Goal: Information Seeking & Learning: Check status

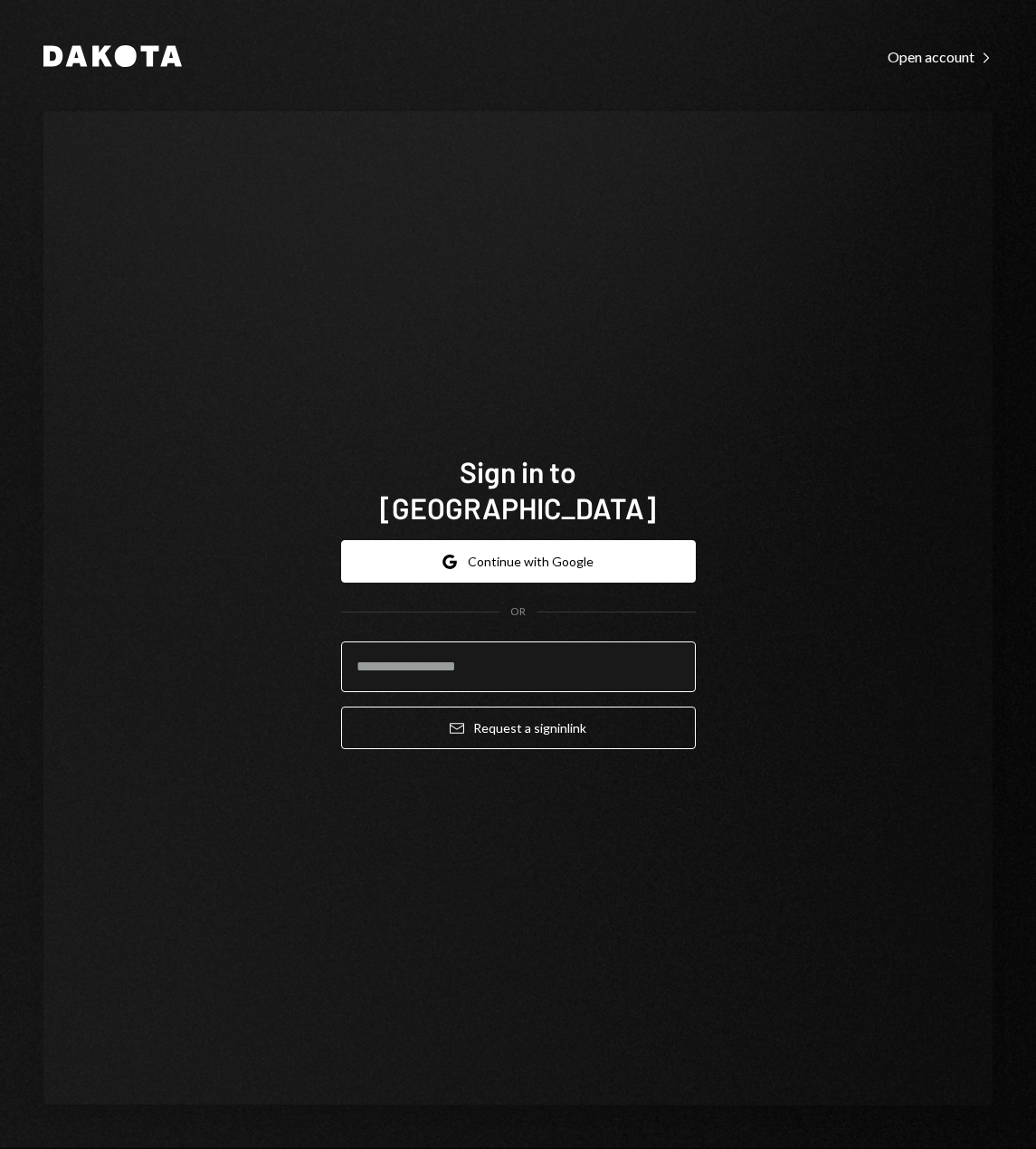
type input "**********"
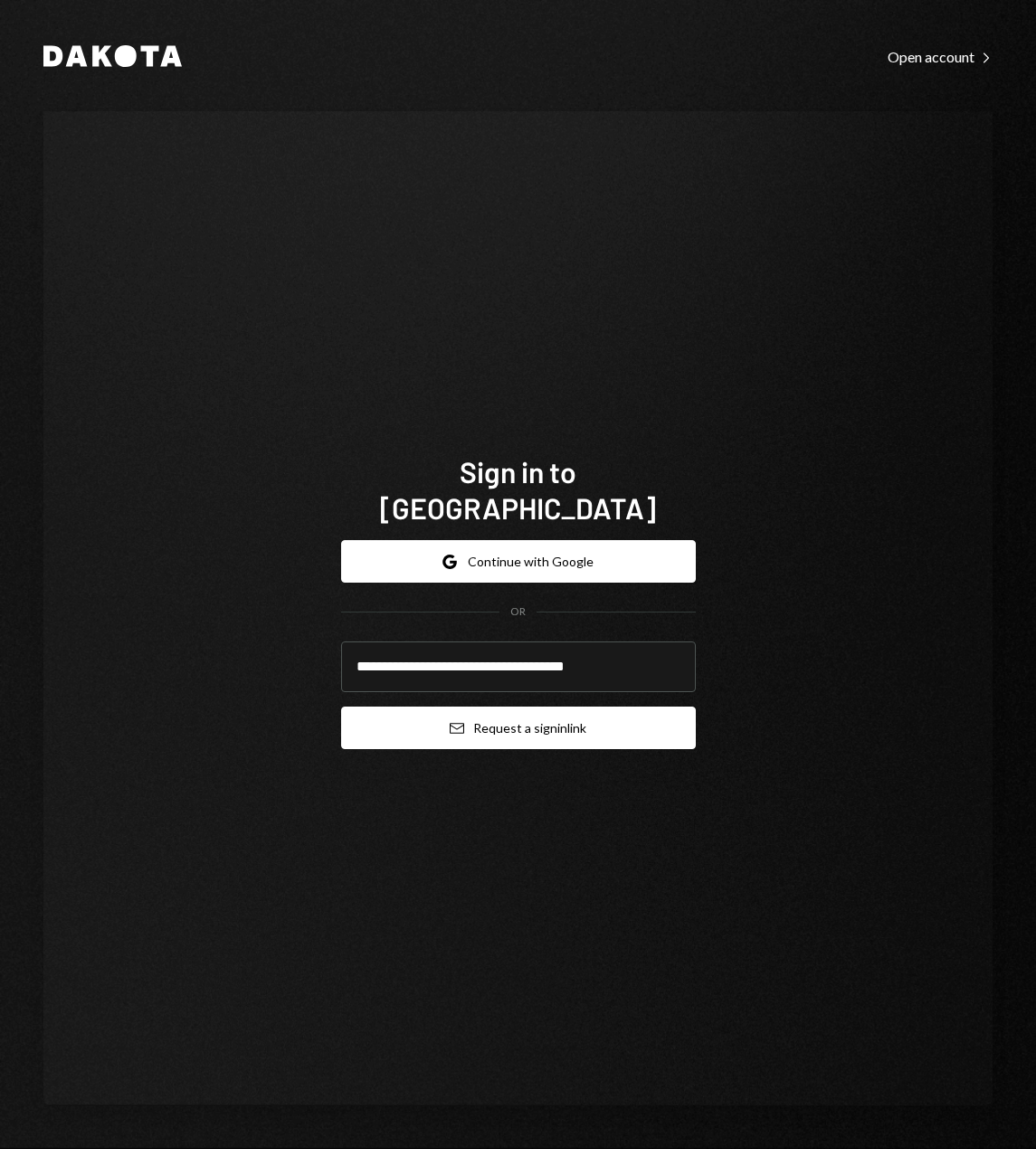
click at [513, 718] on button "Email Request a sign in link" at bounding box center [518, 728] width 355 height 43
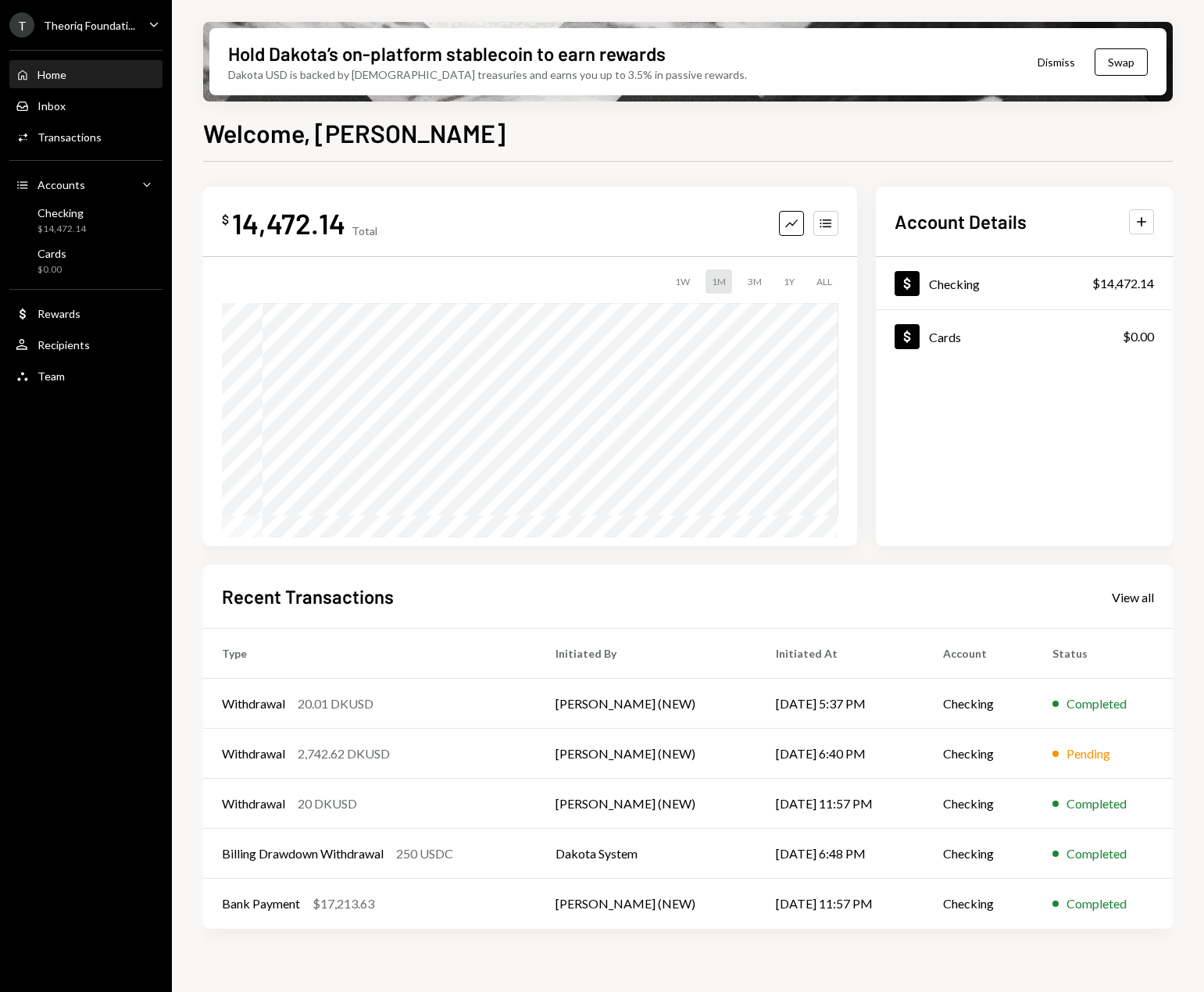
click at [894, 605] on div "Recent Transactions View all" at bounding box center [688, 597] width 932 height 26
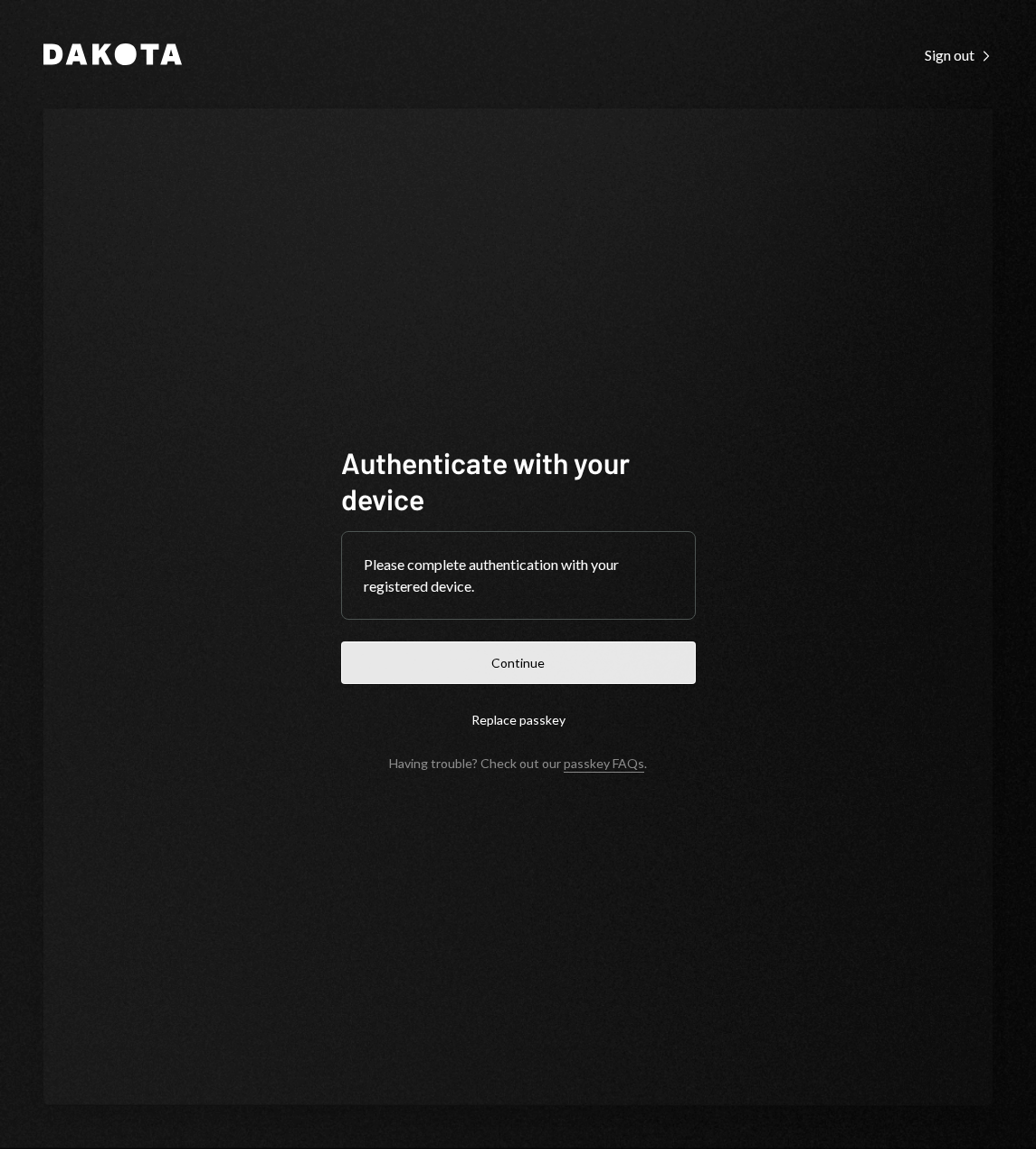
click at [487, 663] on button "Continue" at bounding box center [518, 663] width 355 height 43
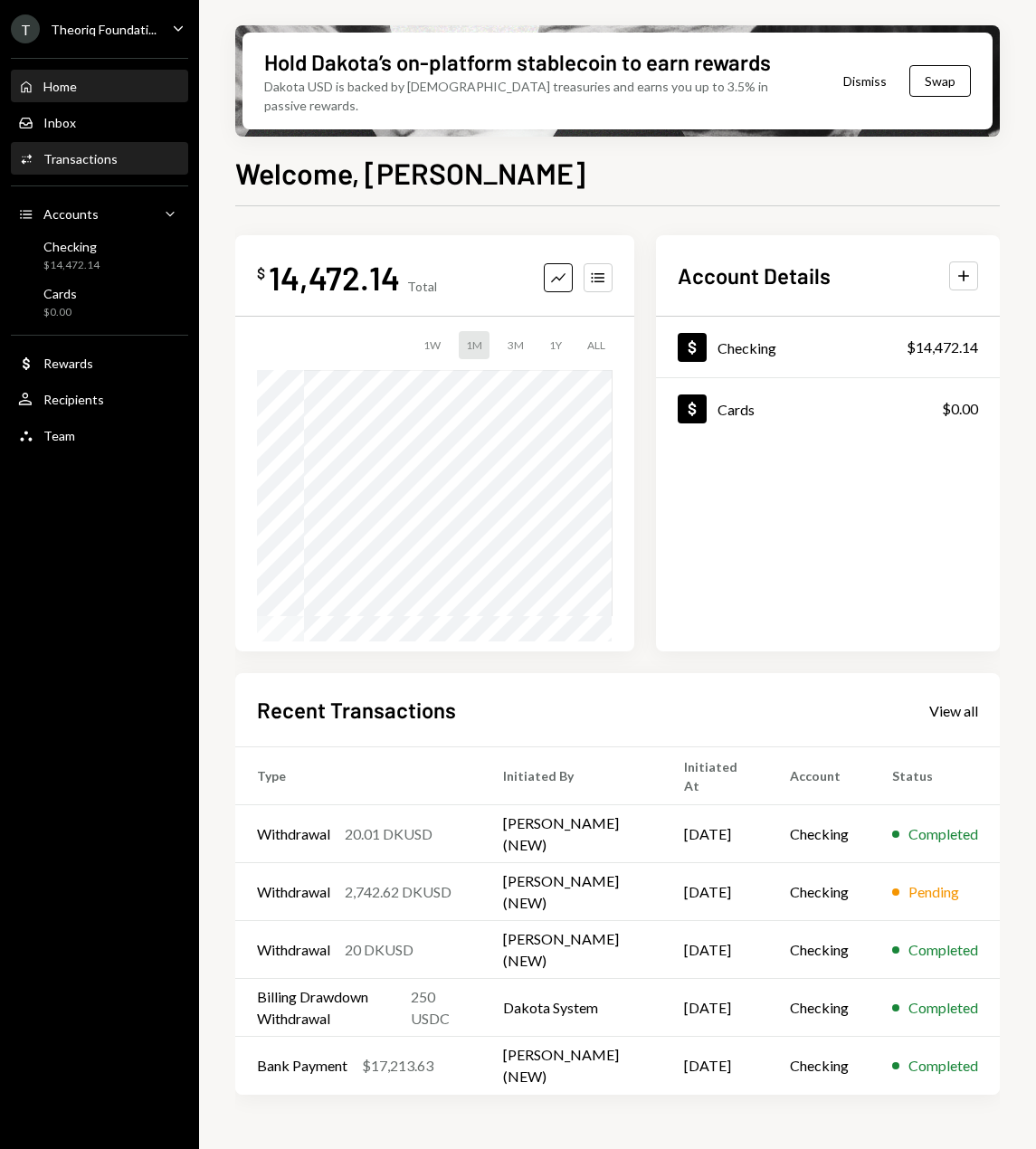
click at [98, 163] on div "Transactions" at bounding box center [80, 159] width 74 height 16
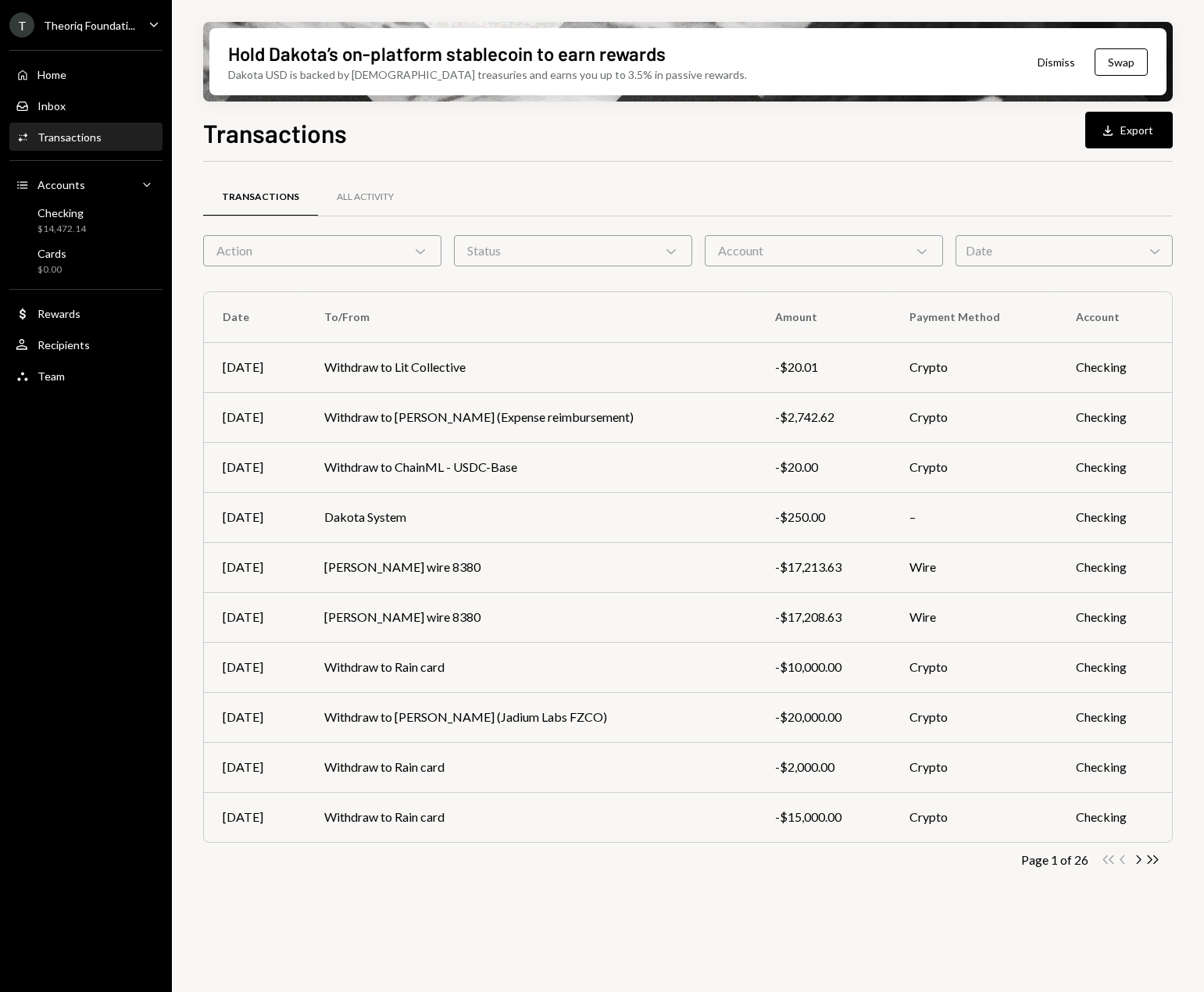
drag, startPoint x: 1034, startPoint y: 254, endPoint x: 1037, endPoint y: 264, distance: 10.4
click at [894, 257] on div "Date Chevron Down" at bounding box center [1064, 250] width 217 height 32
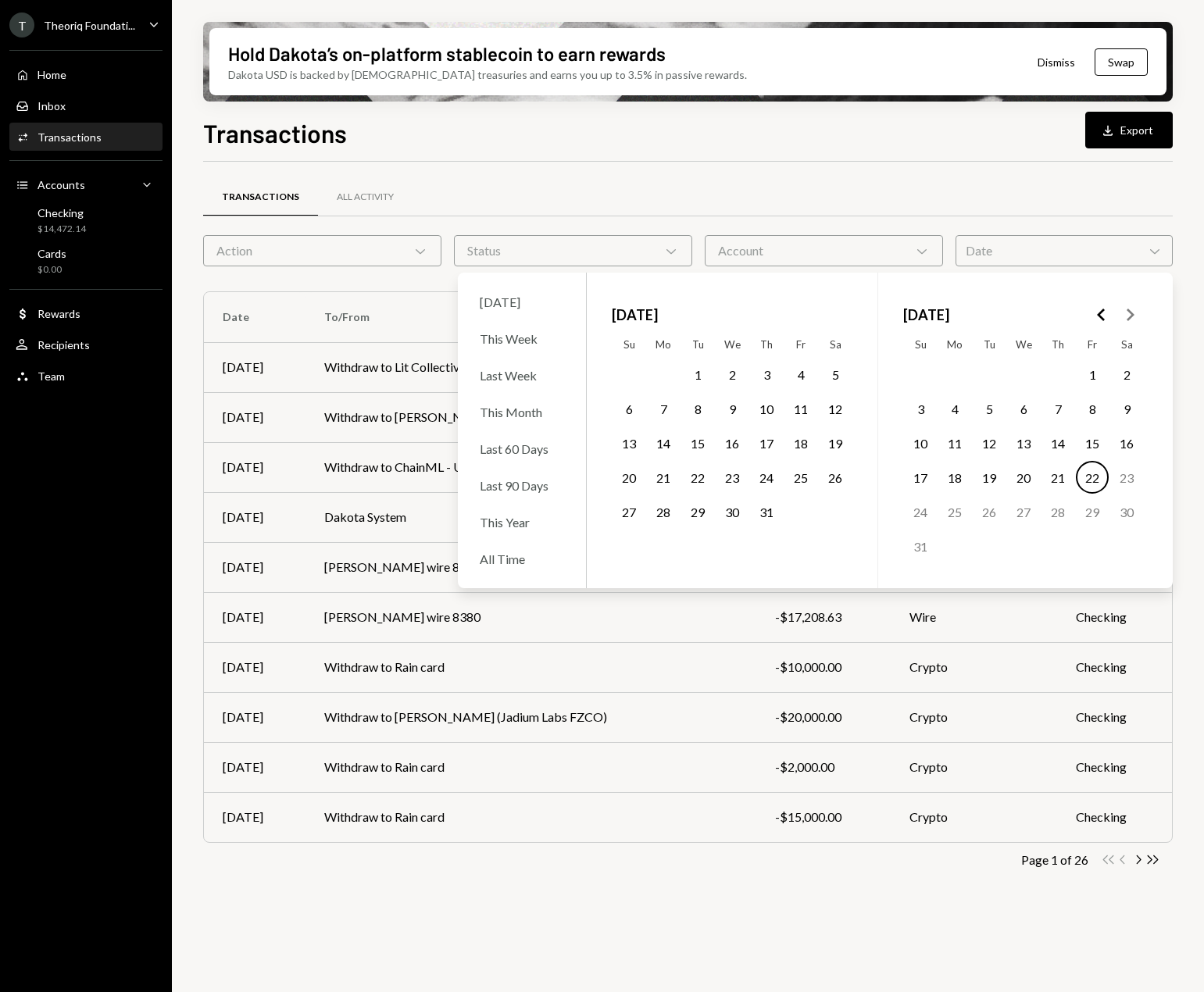
click at [699, 376] on button "1" at bounding box center [698, 374] width 32 height 32
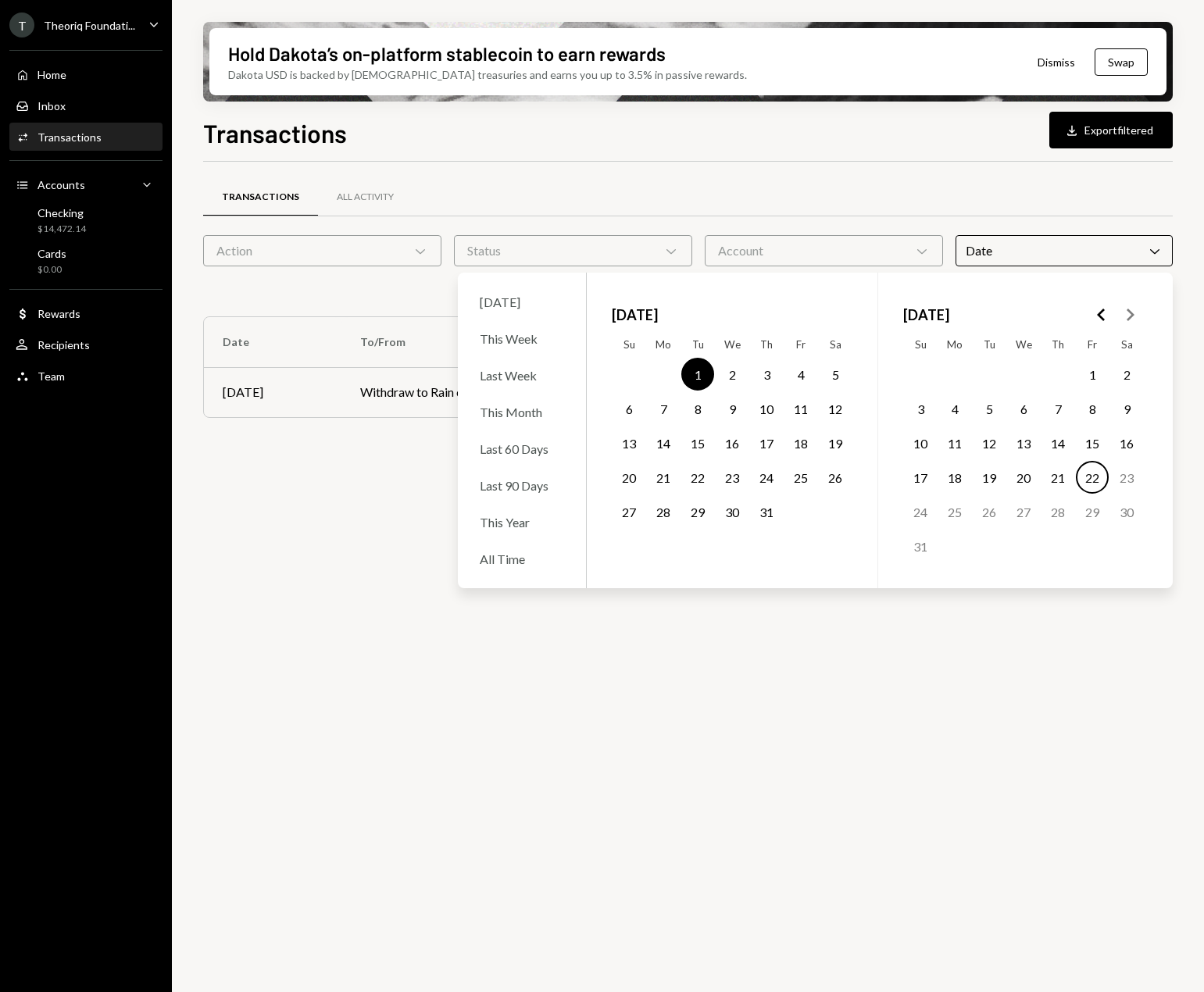
click at [769, 516] on button "31" at bounding box center [767, 511] width 32 height 32
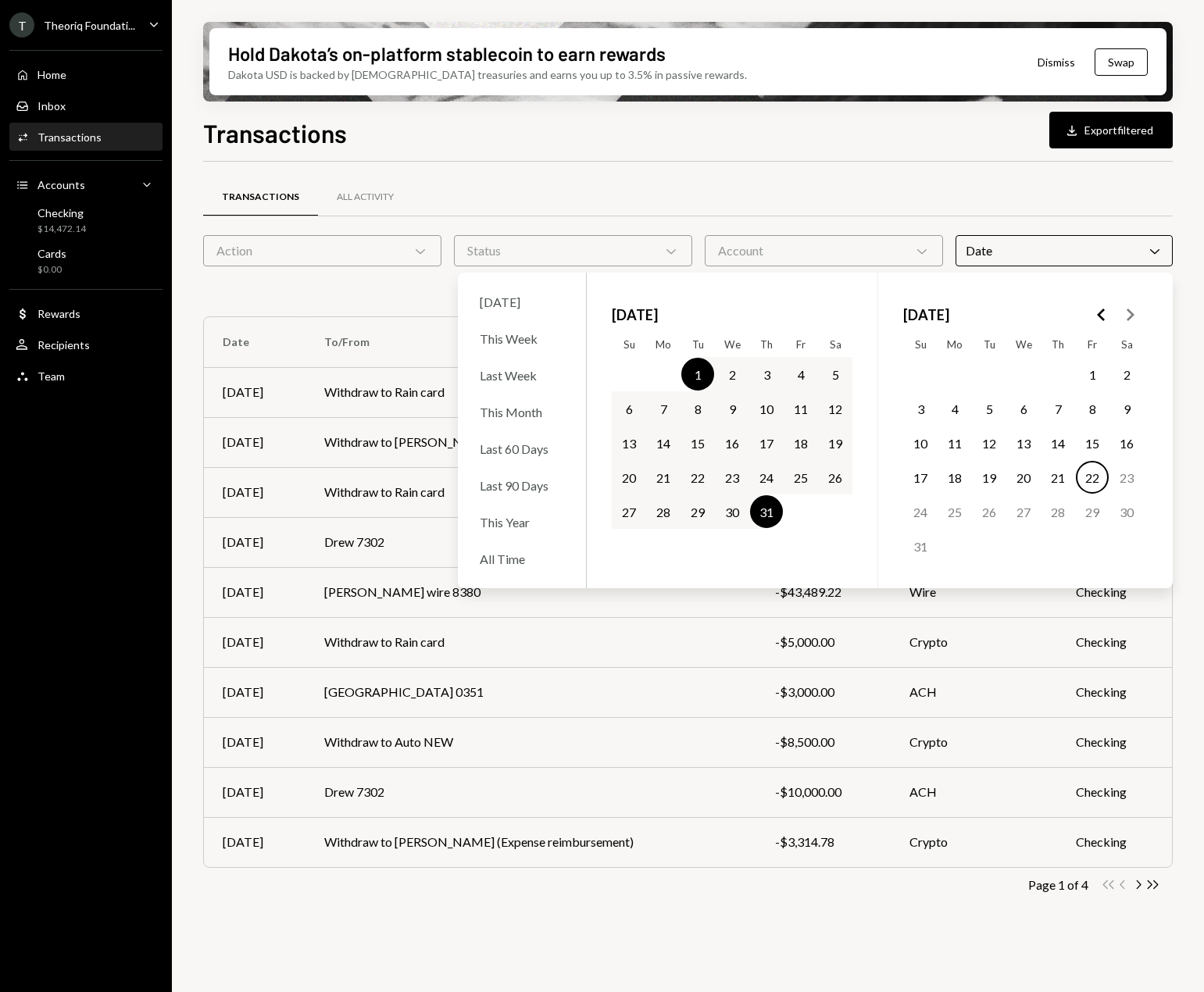
click at [894, 179] on div "Transactions All Activity" at bounding box center [688, 197] width 970 height 40
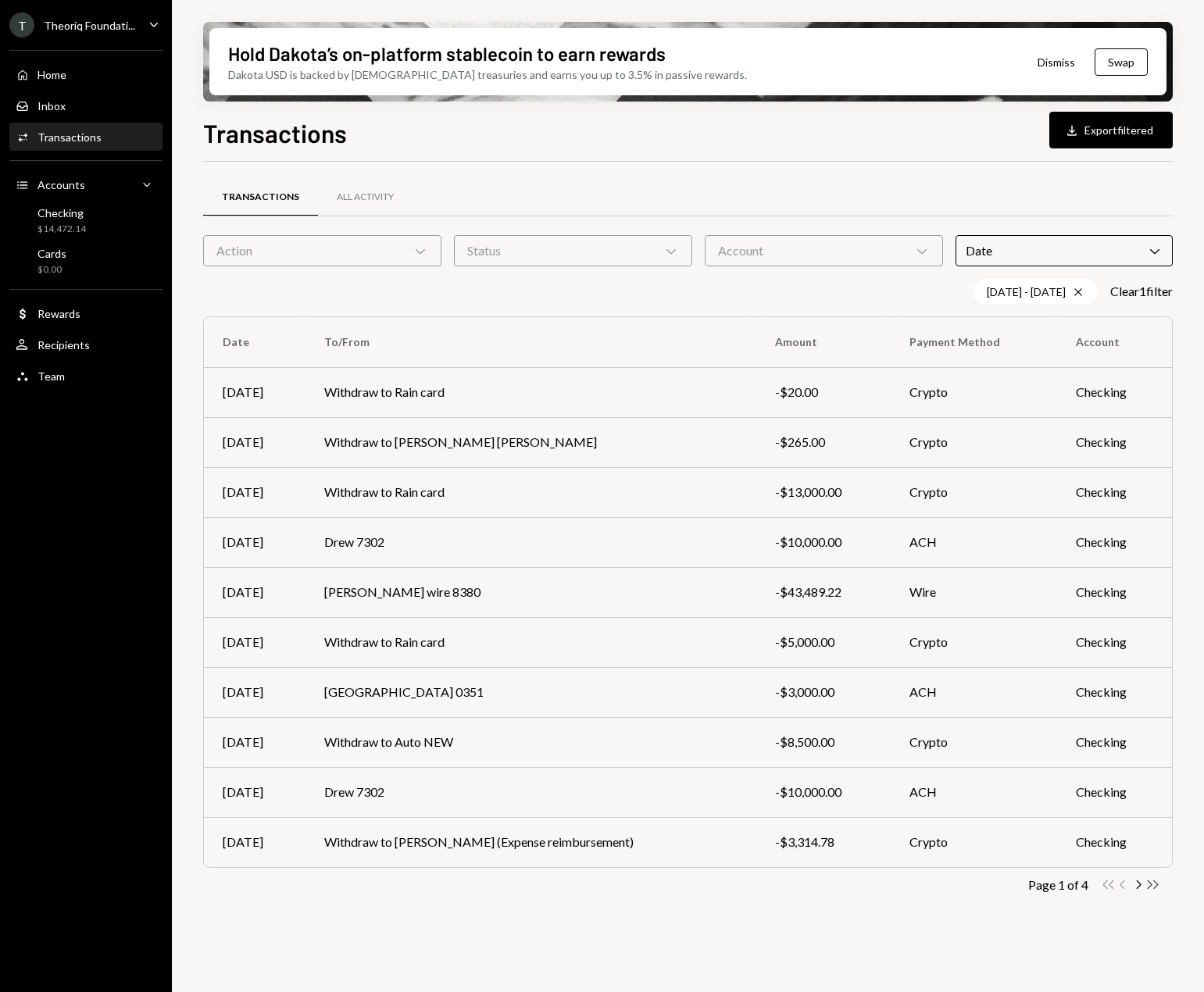
click at [894, 879] on icon "Double Arrow Right" at bounding box center [1153, 884] width 15 height 15
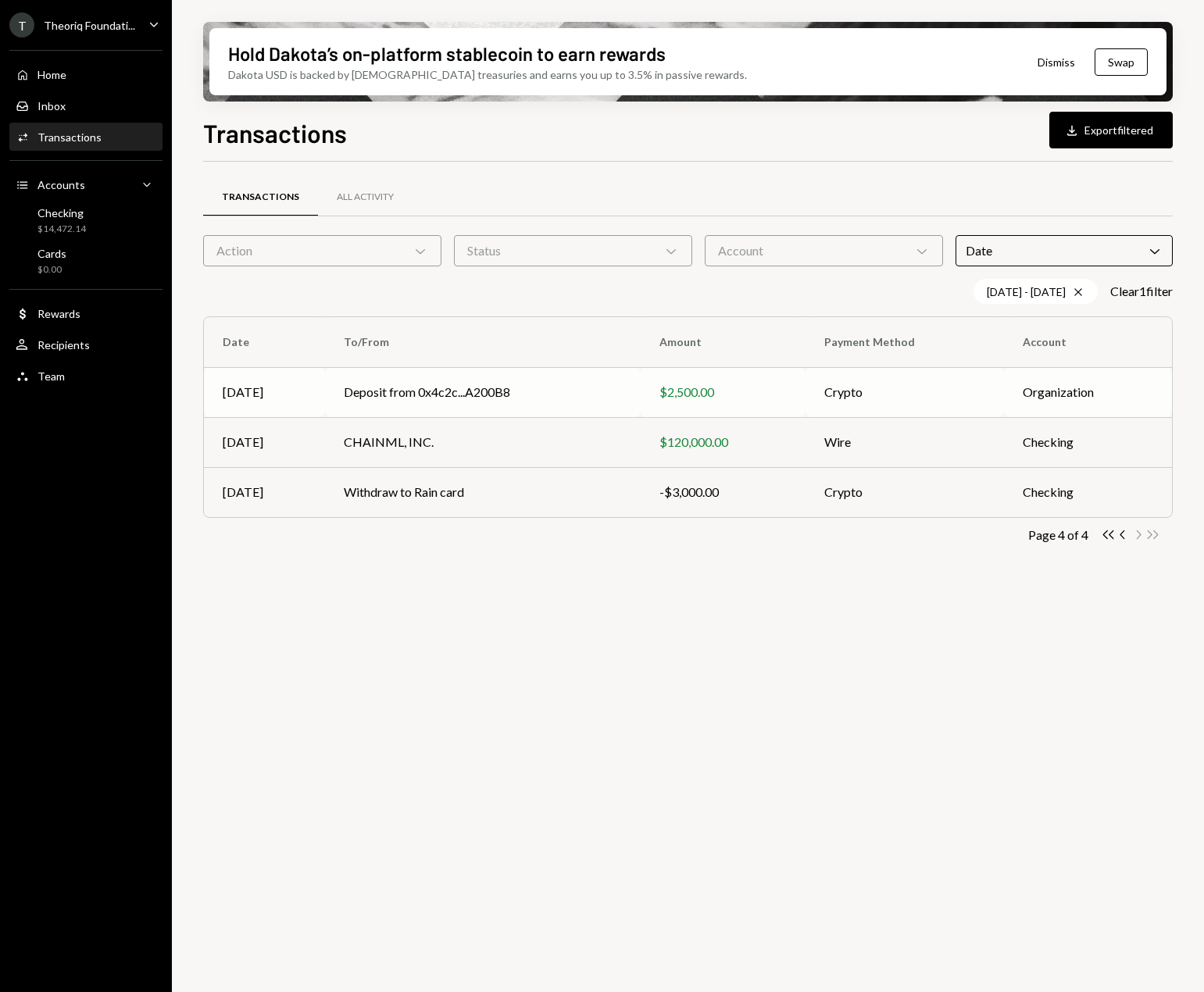
click at [647, 400] on td "$2,500.00" at bounding box center [722, 392] width 165 height 50
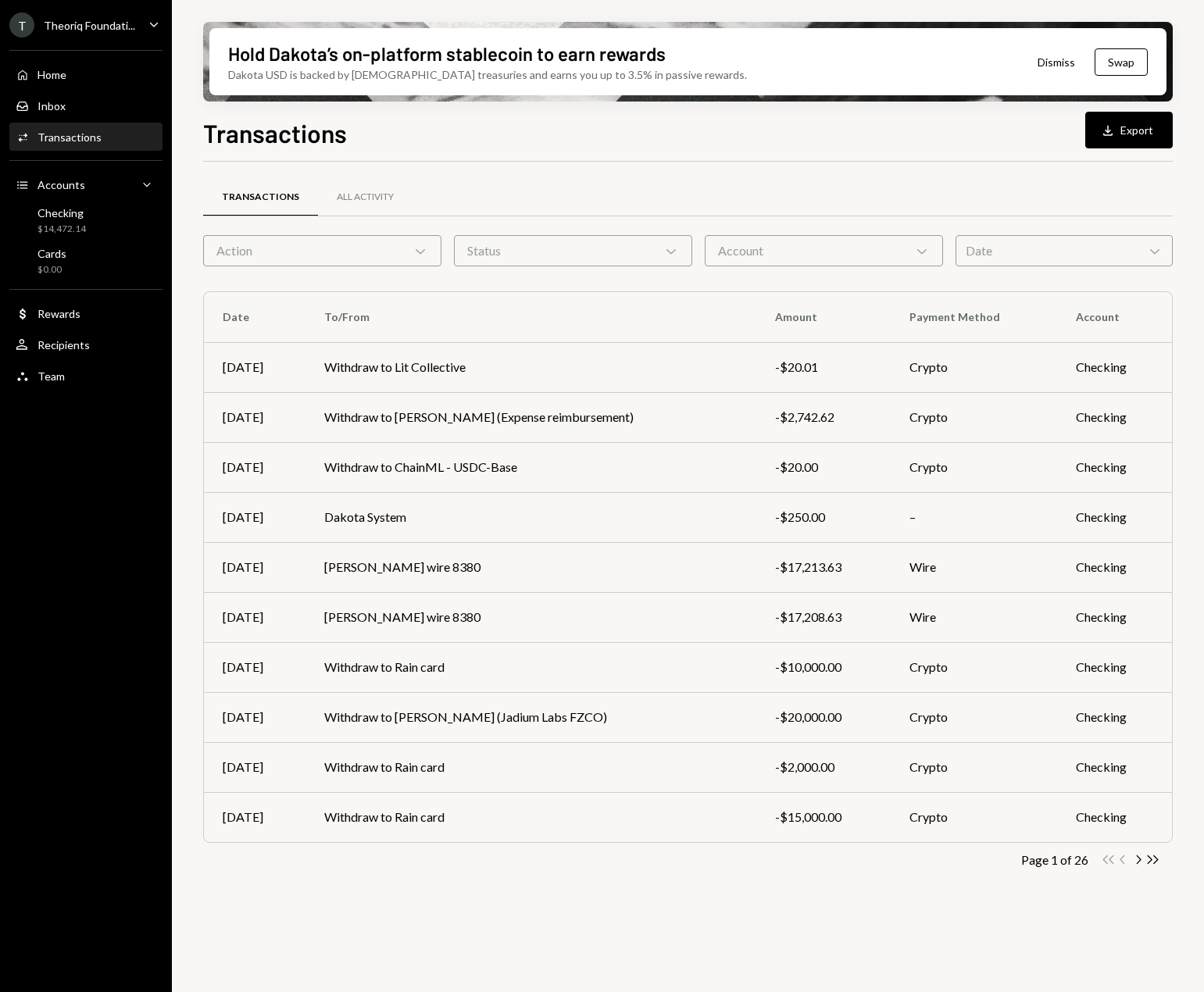
click at [894, 254] on div "Date Chevron Down" at bounding box center [1064, 250] width 217 height 32
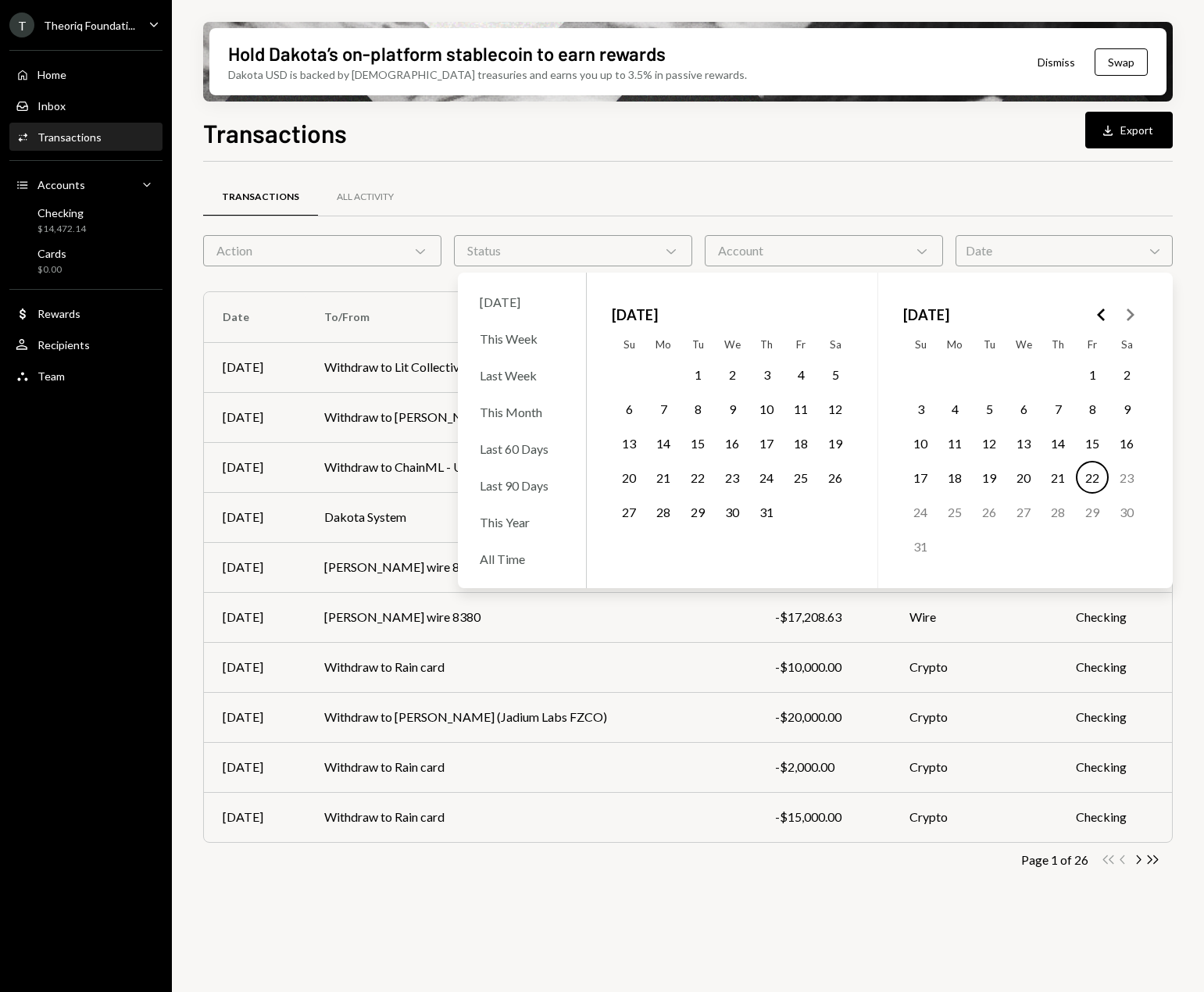
click at [695, 370] on button "1" at bounding box center [698, 374] width 32 height 32
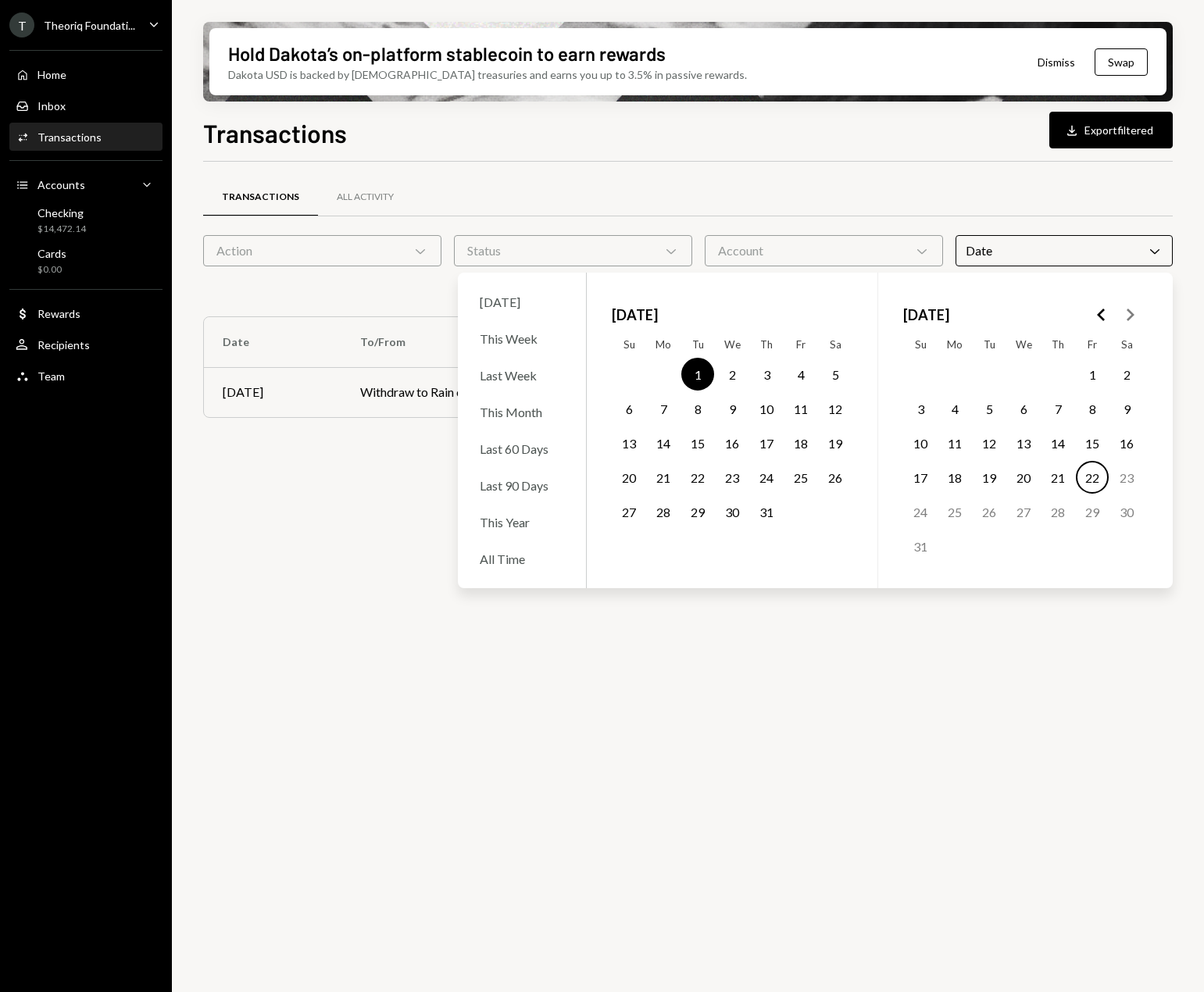
click at [766, 505] on button "31" at bounding box center [767, 511] width 32 height 32
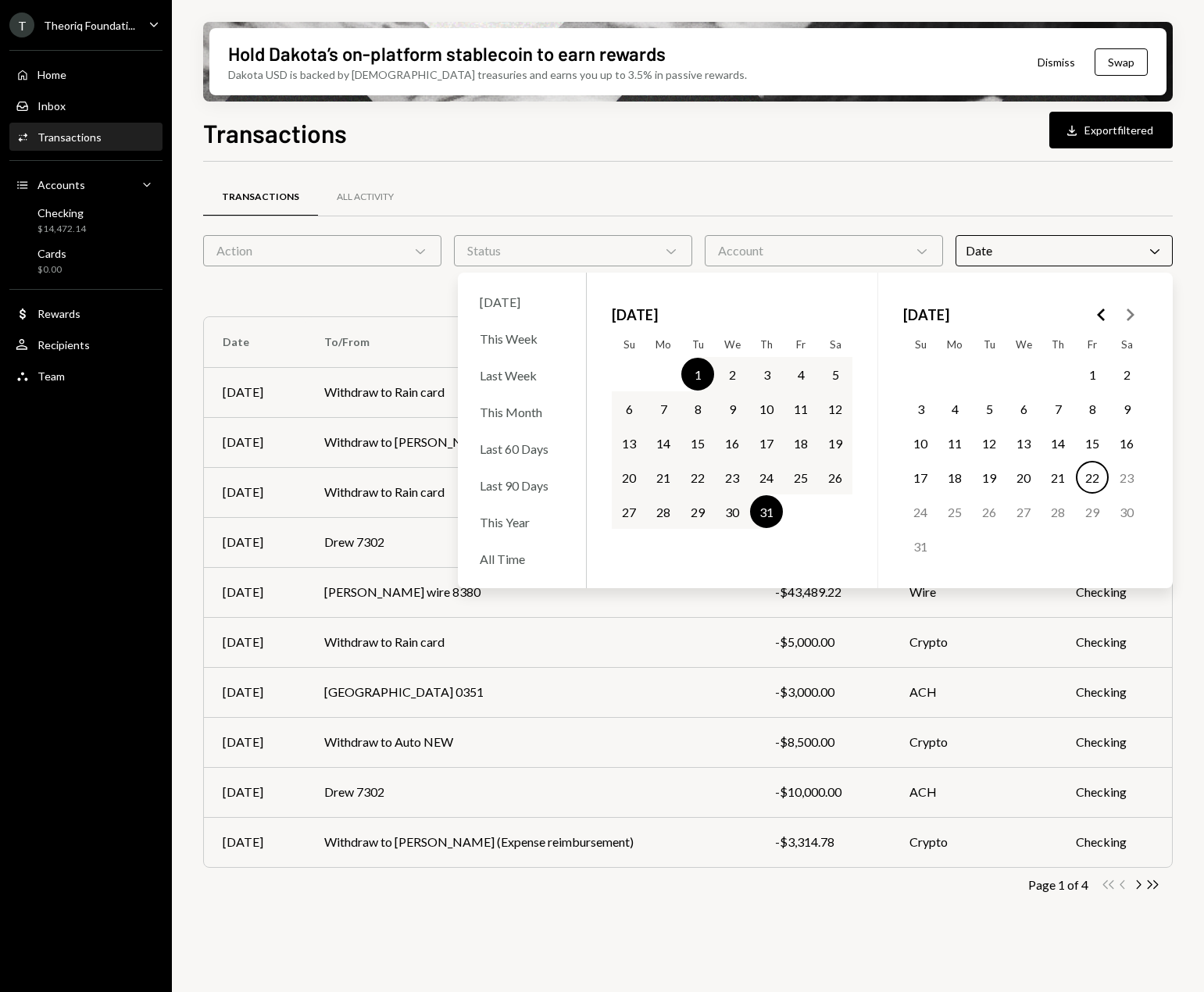
click at [879, 162] on div "Transactions All Activity Action Chevron Down Status Chevron Down Account Chevr…" at bounding box center [688, 546] width 970 height 771
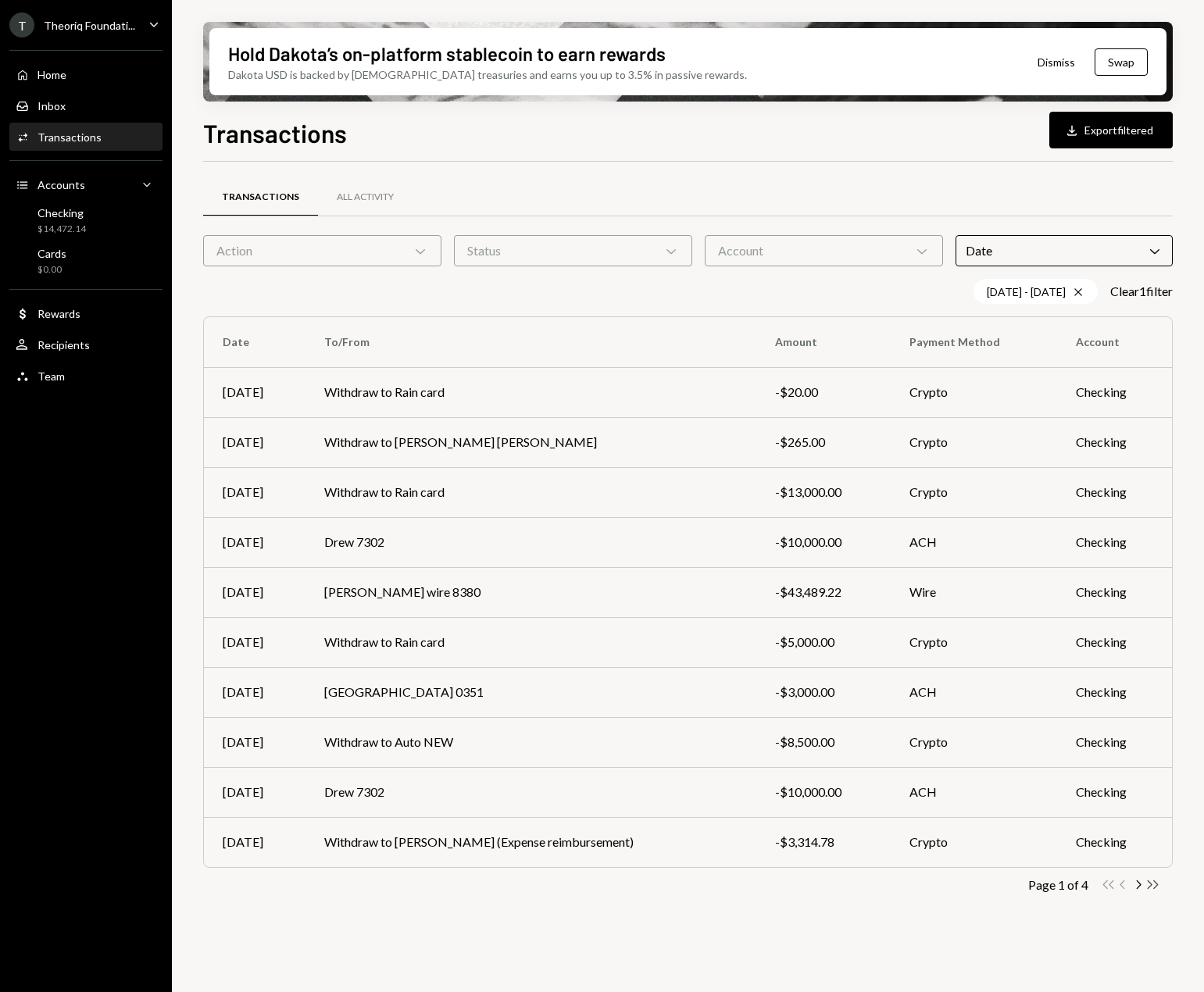
click at [894, 884] on icon "Double Arrow Right" at bounding box center [1153, 884] width 15 height 15
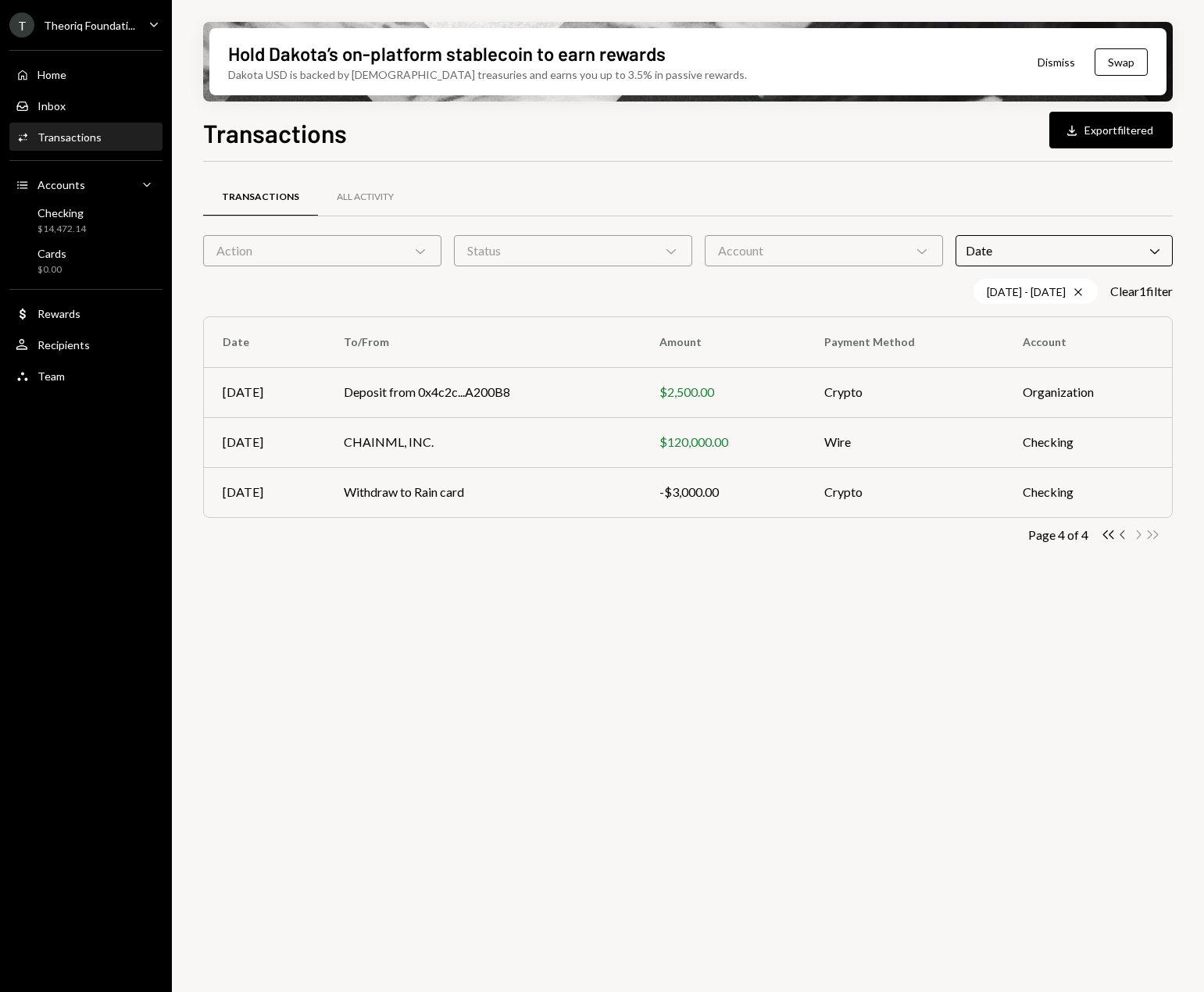
click at [894, 538] on icon "Chevron Left" at bounding box center [1123, 534] width 15 height 15
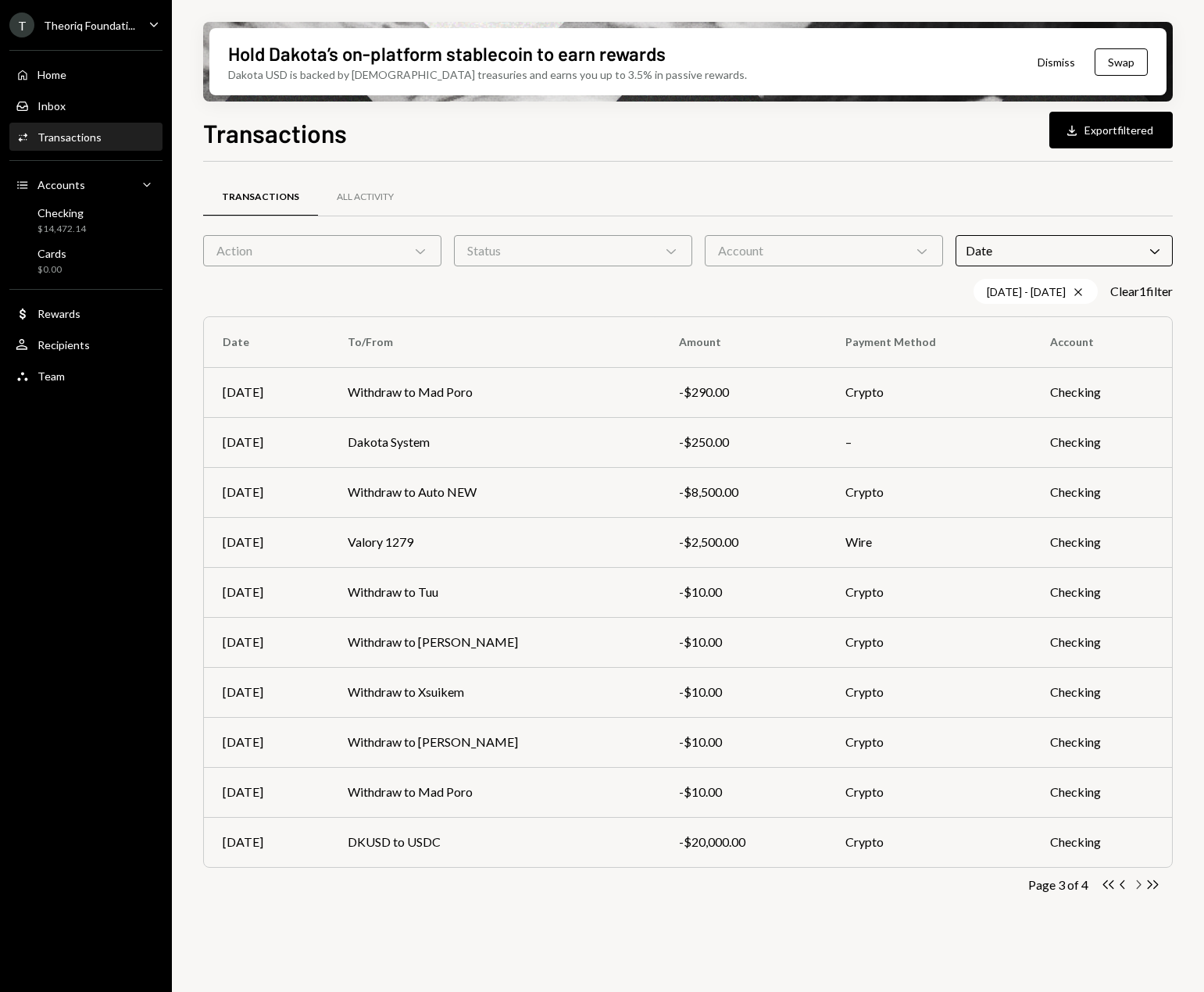
click at [894, 884] on icon "button" at bounding box center [1139, 884] width 4 height 9
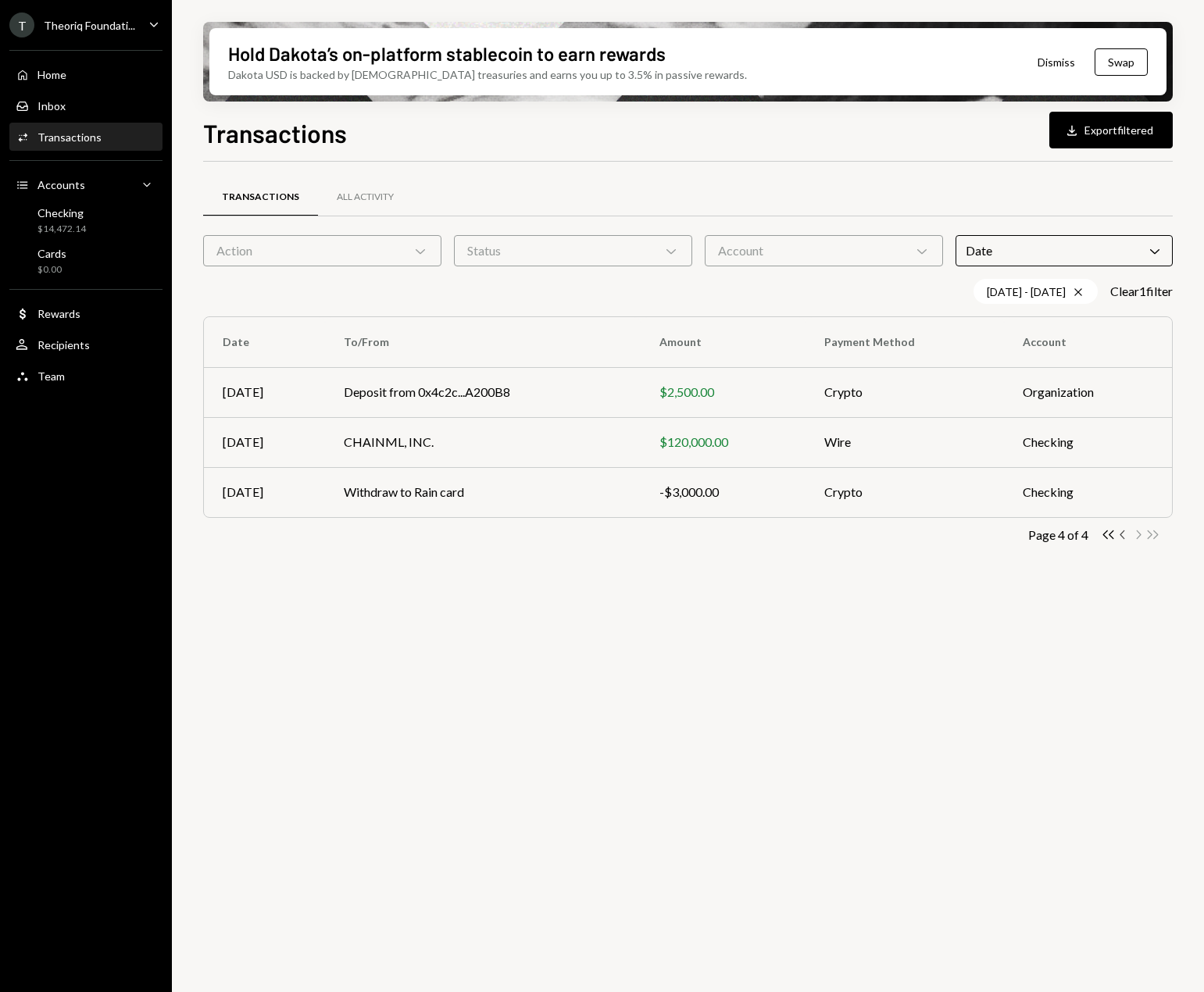
click at [894, 536] on icon "Chevron Left" at bounding box center [1123, 534] width 15 height 15
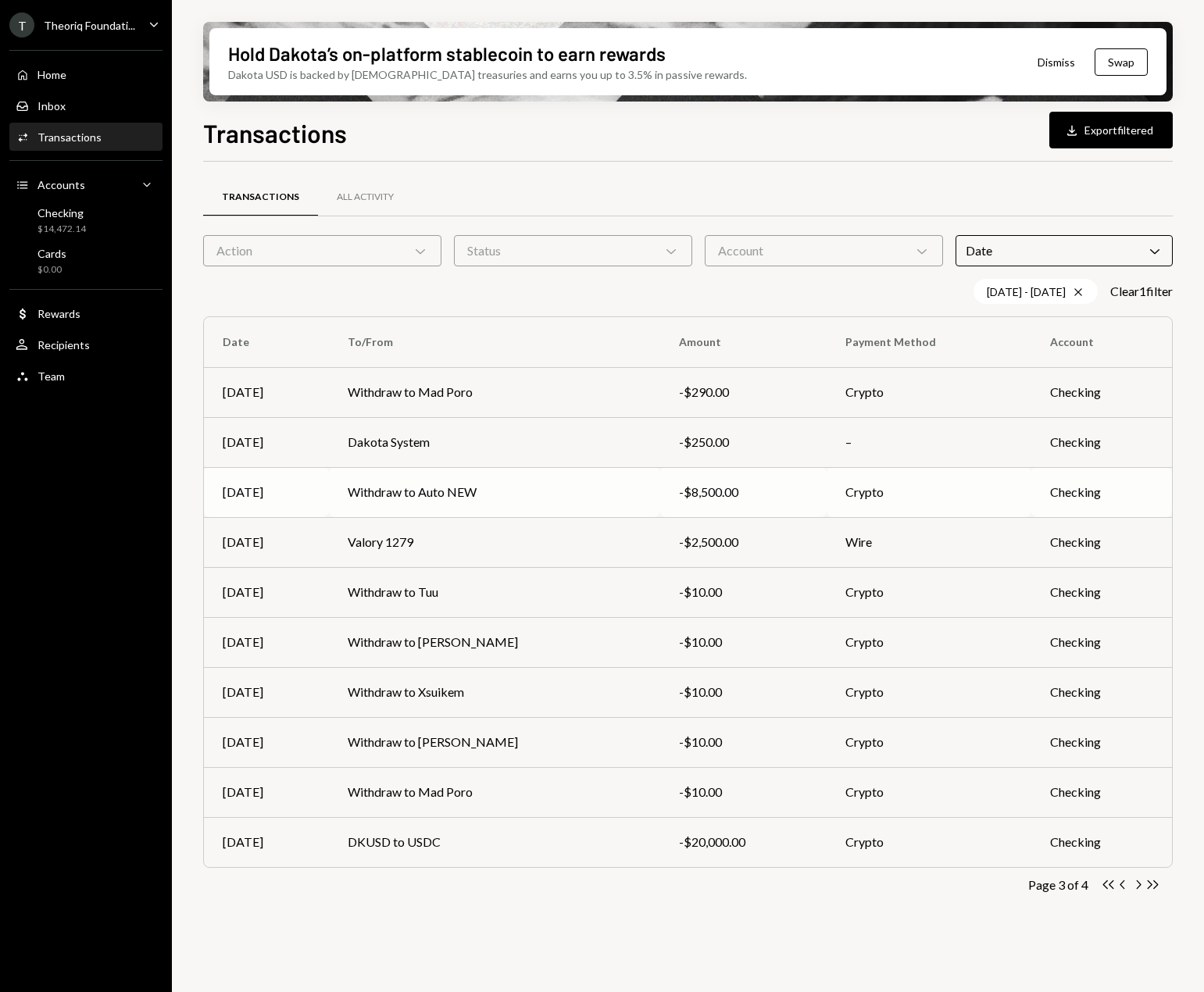
click at [578, 509] on td "Withdraw to Auto NEW" at bounding box center [494, 492] width 332 height 50
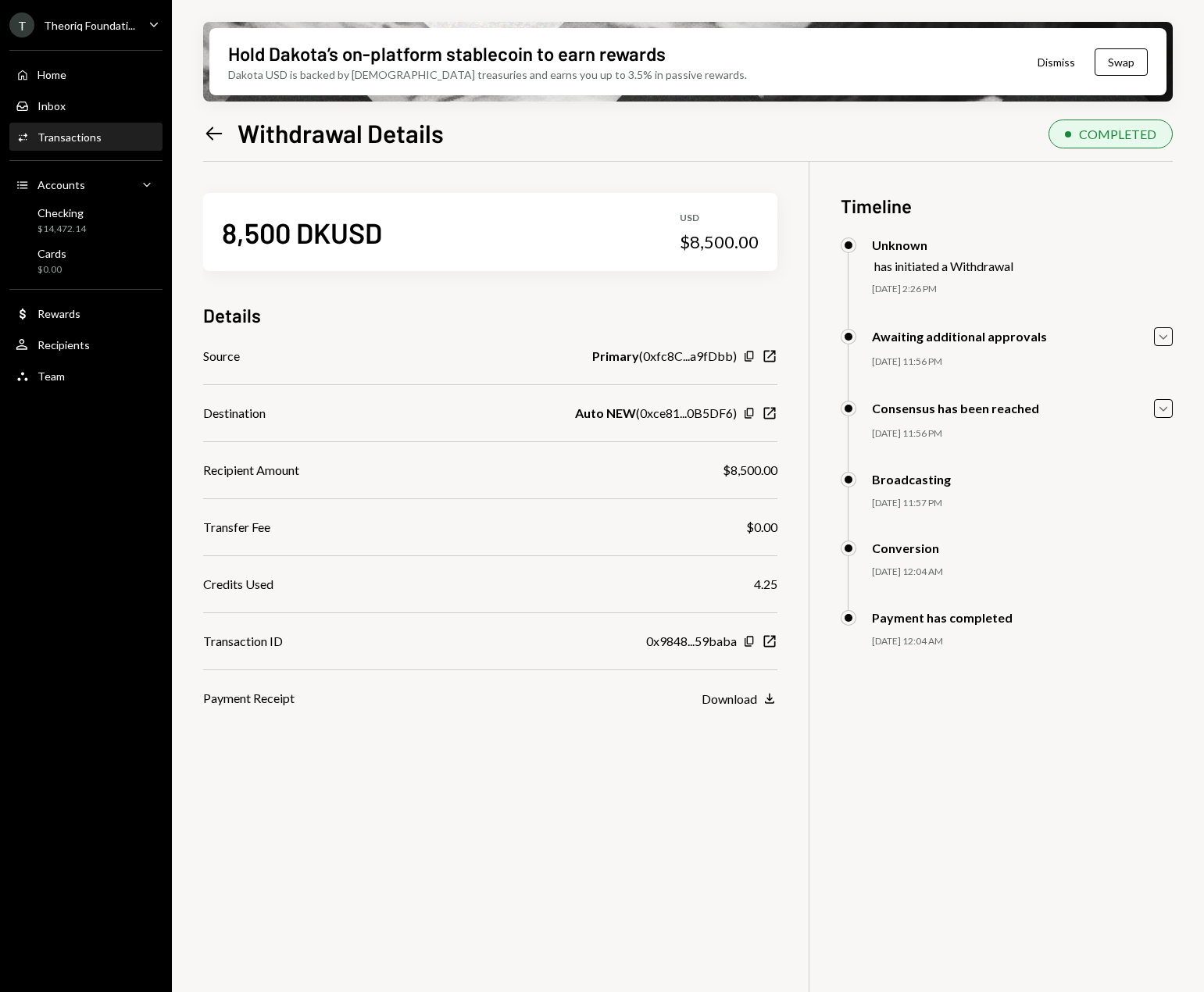
click at [190, 131] on div "Hold Dakota’s on-platform stablecoin to earn rewards Dakota USD is backed by U.…" at bounding box center [687, 496] width 1032 height 992
click at [221, 133] on icon at bounding box center [214, 133] width 16 height 14
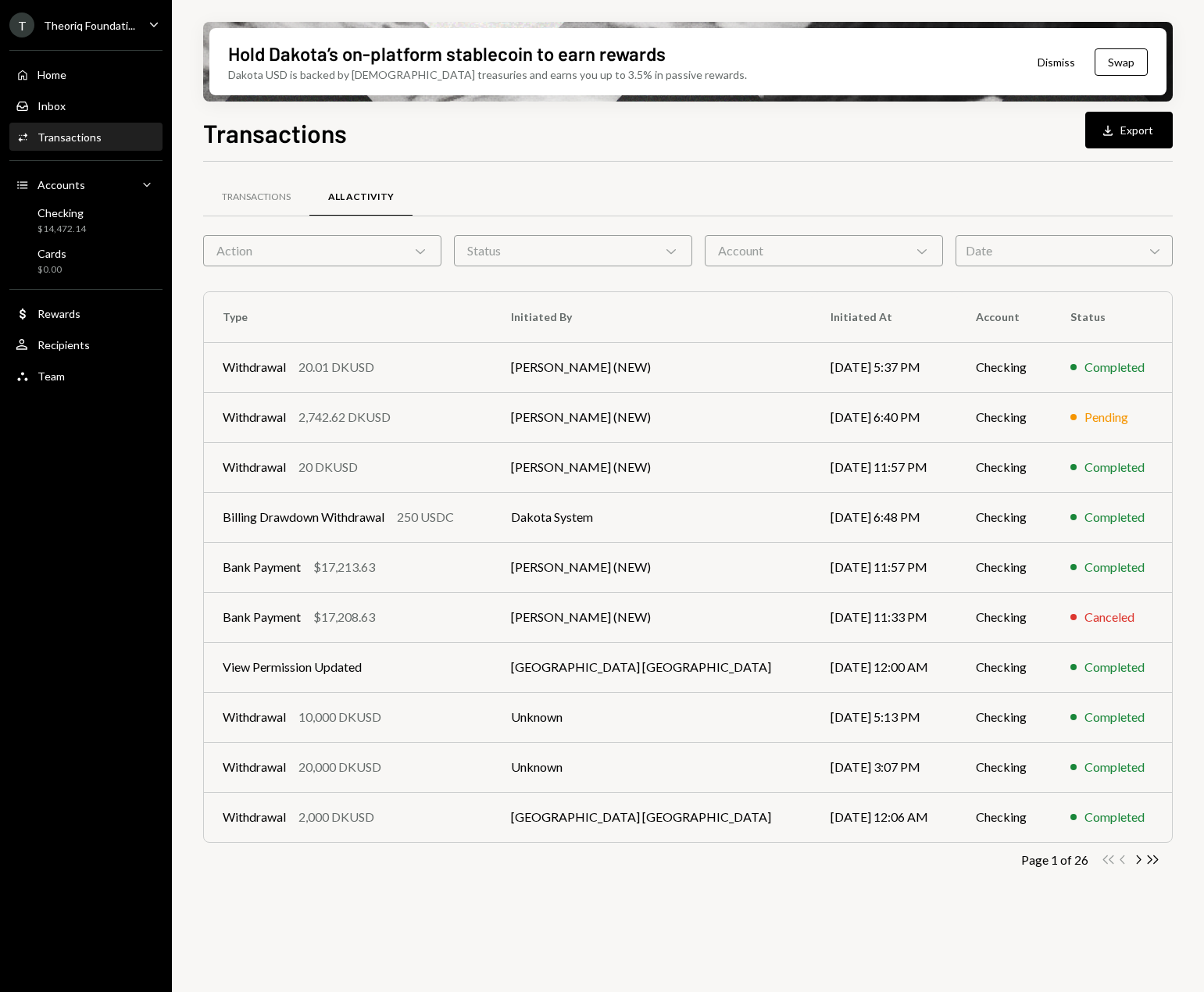
click at [894, 254] on div "Date Chevron Down" at bounding box center [1064, 250] width 217 height 32
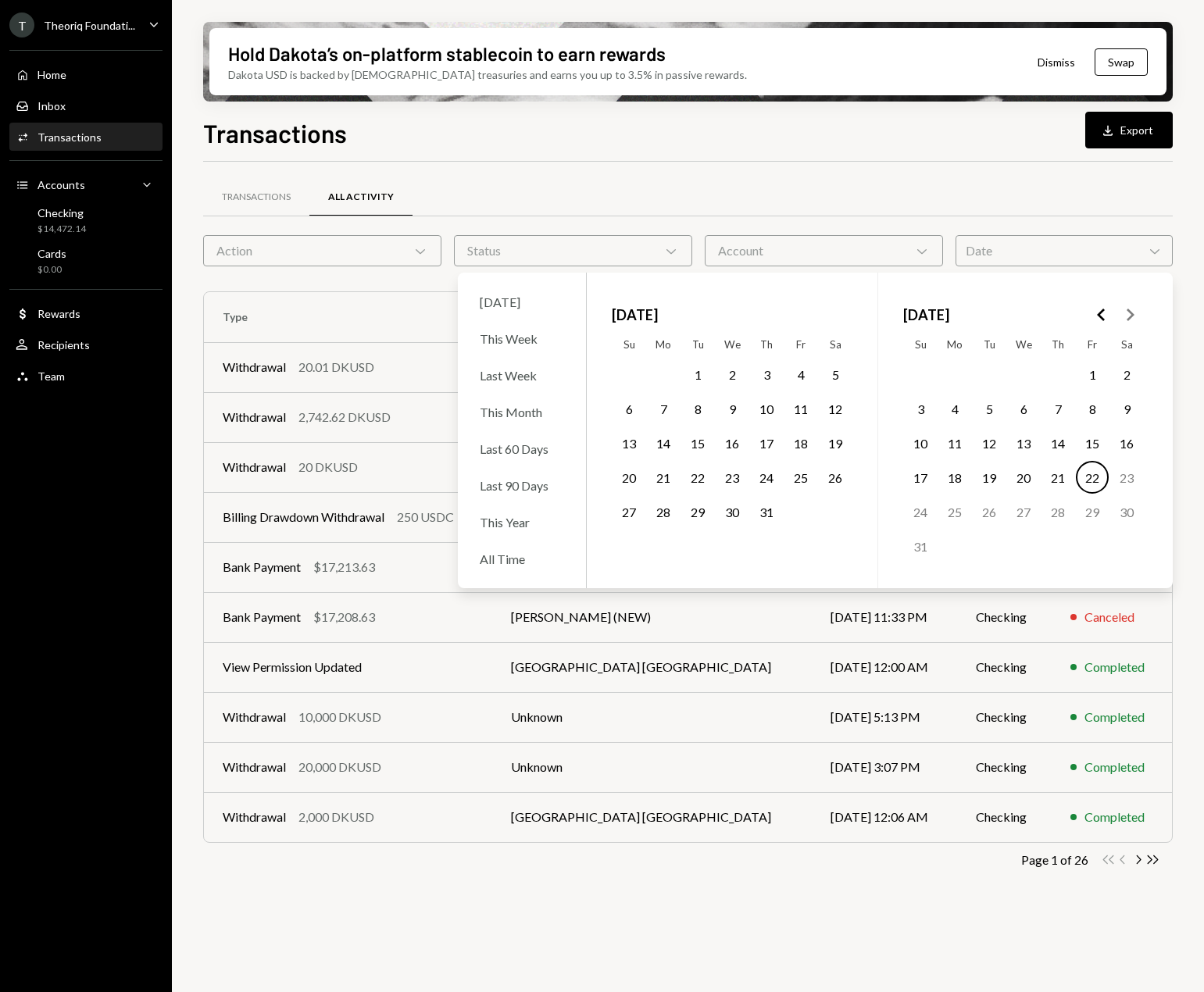
click at [686, 372] on button "1" at bounding box center [698, 374] width 32 height 32
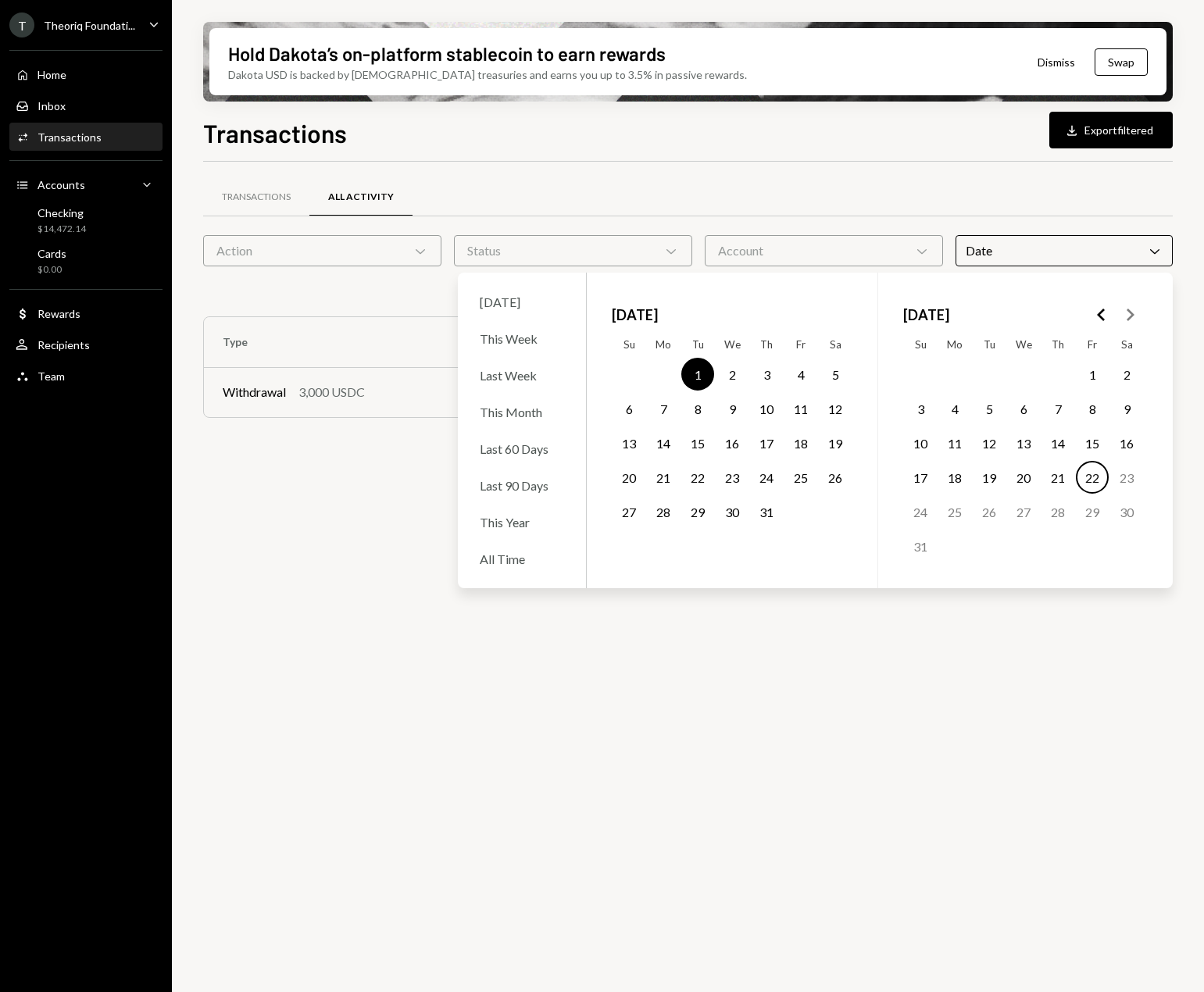
click at [768, 508] on button "31" at bounding box center [767, 511] width 32 height 32
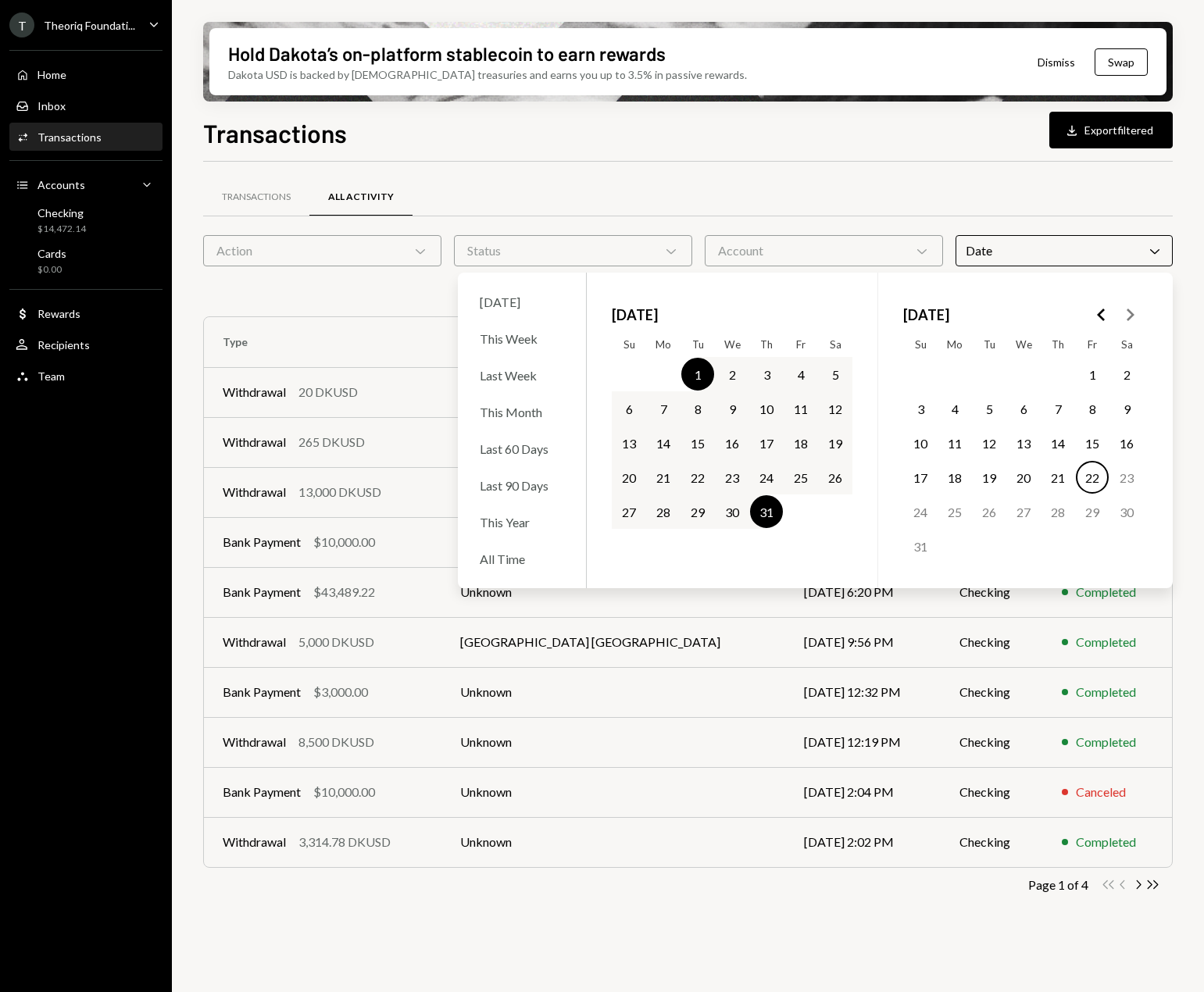
click at [720, 914] on div "Transactions All Activity Action Chevron Down Status Chevron Down Account Chevr…" at bounding box center [688, 560] width 970 height 746
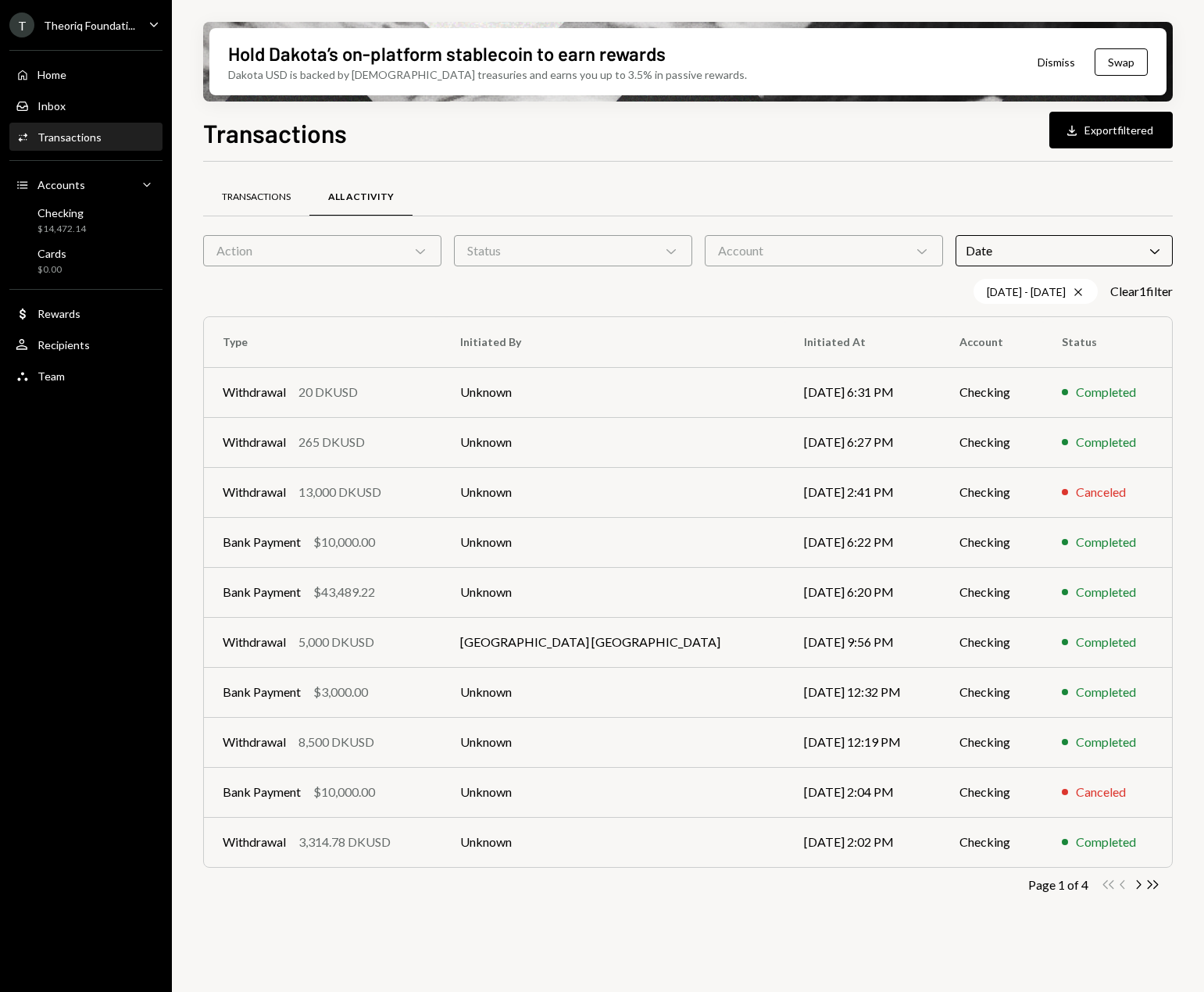
click at [264, 195] on div "Transactions" at bounding box center [256, 197] width 69 height 14
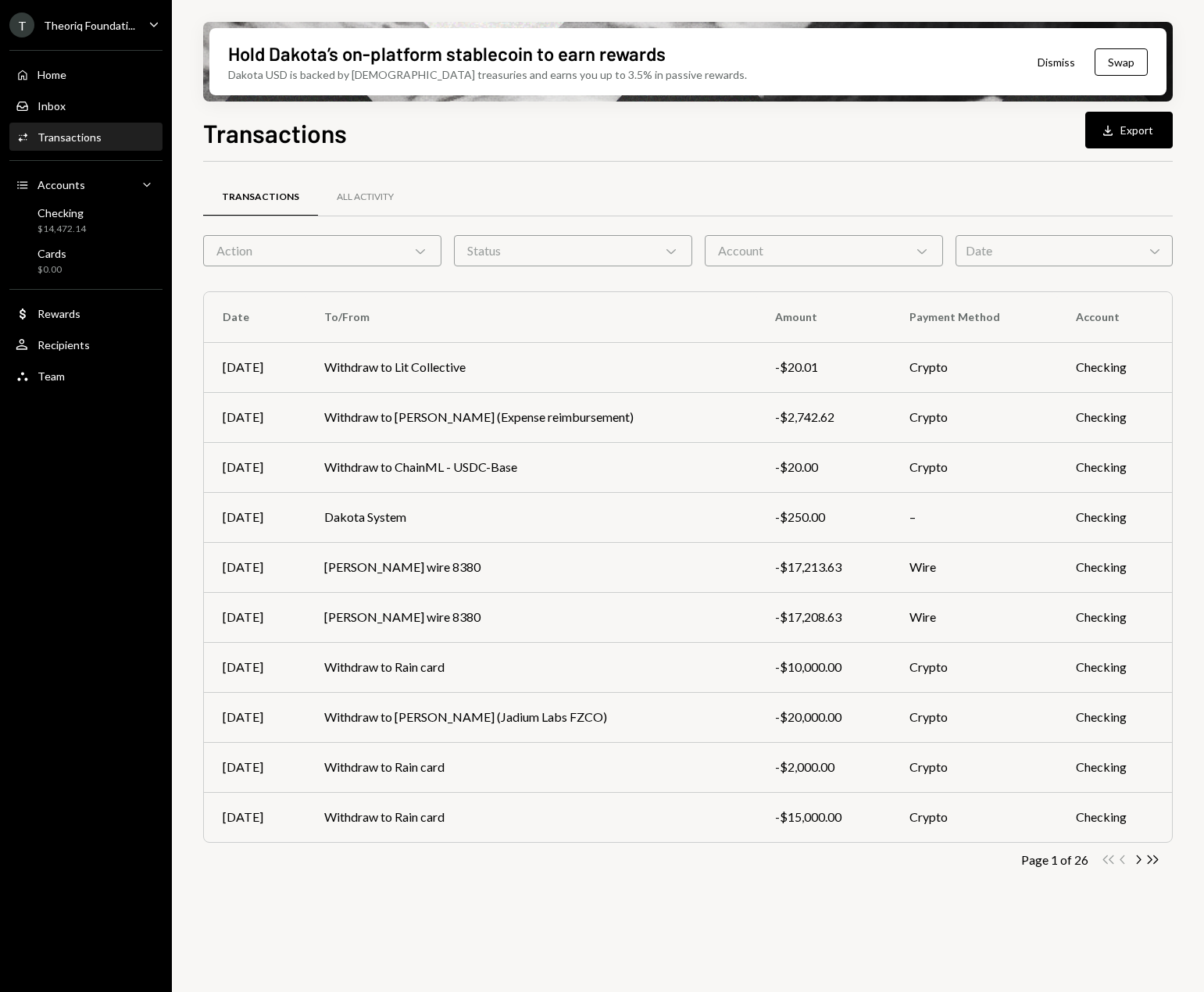
click at [894, 251] on div "Date Chevron Down" at bounding box center [1064, 250] width 217 height 32
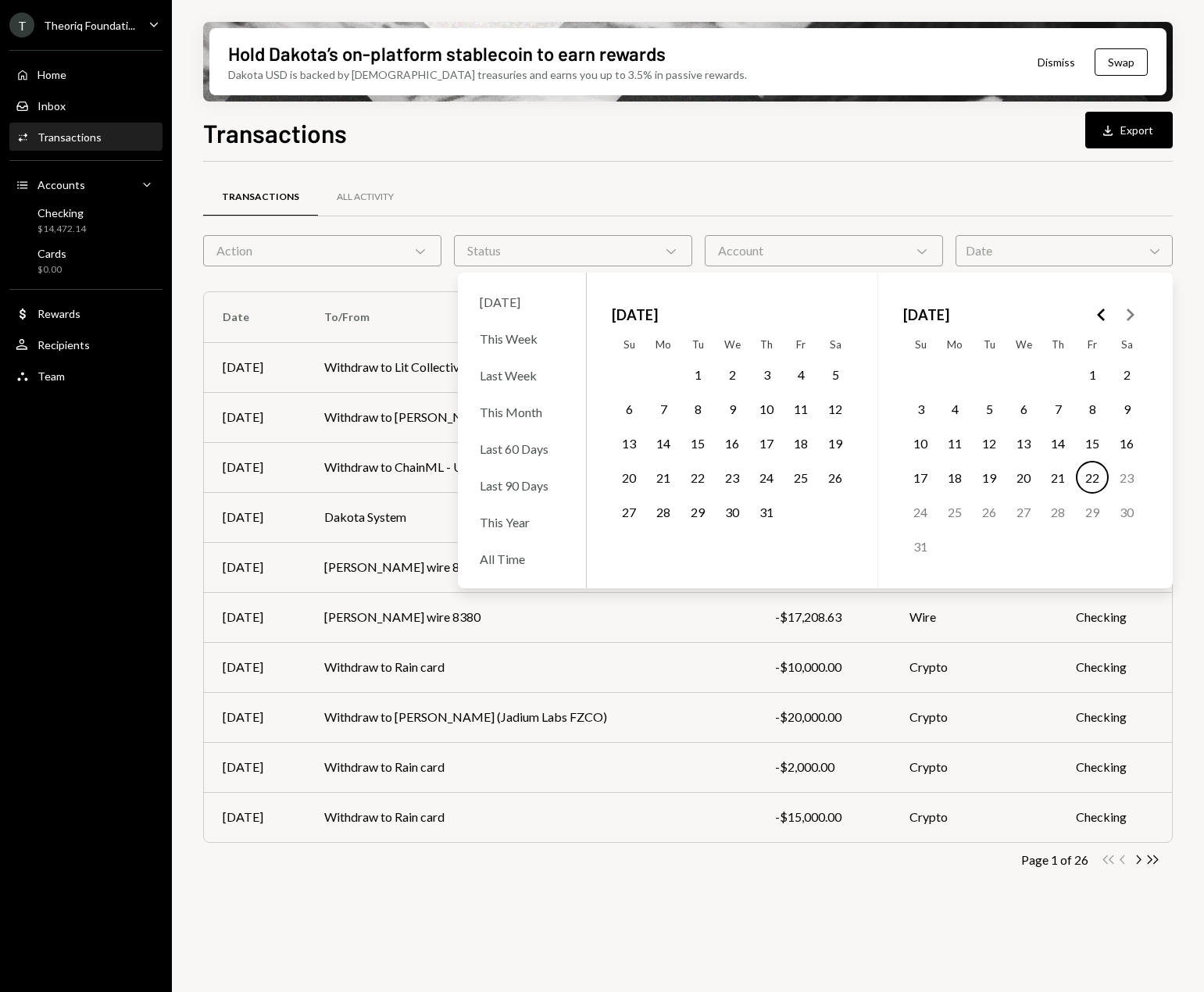
click at [698, 379] on button "1" at bounding box center [698, 374] width 32 height 32
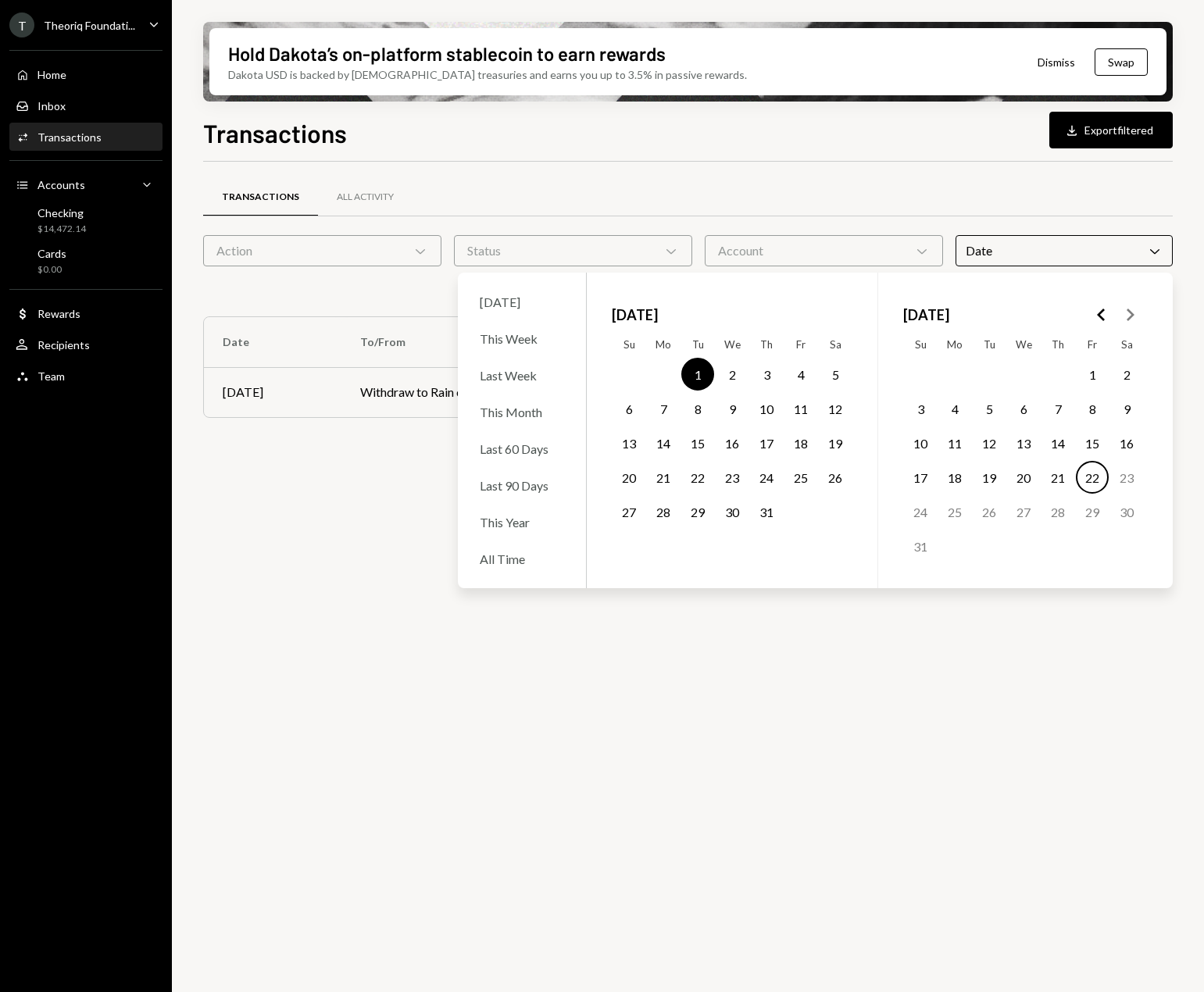
drag, startPoint x: 751, startPoint y: 511, endPoint x: 763, endPoint y: 511, distance: 12.0
click at [751, 511] on button "31" at bounding box center [767, 511] width 32 height 32
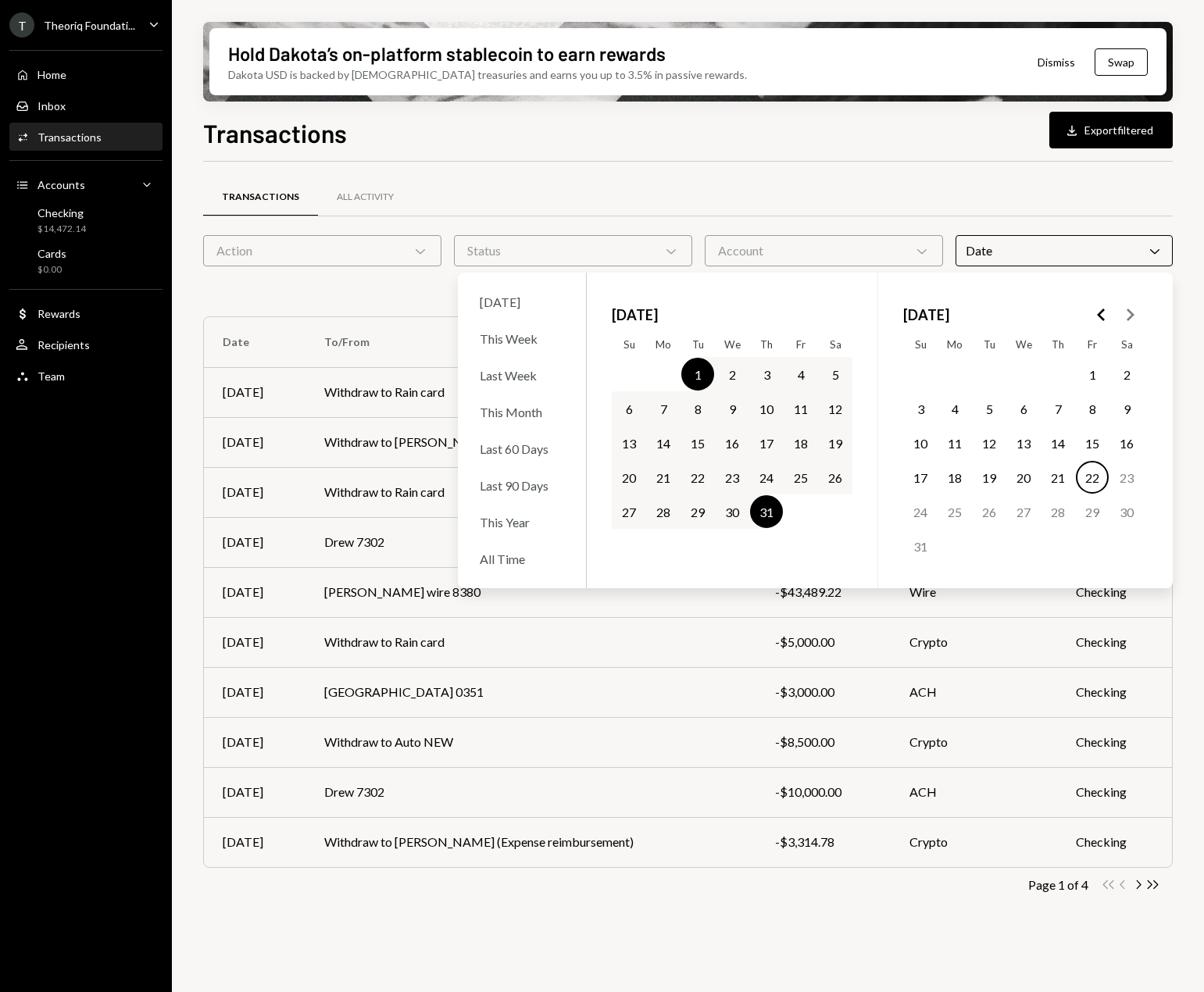
click at [699, 179] on div "Transactions All Activity" at bounding box center [688, 197] width 970 height 40
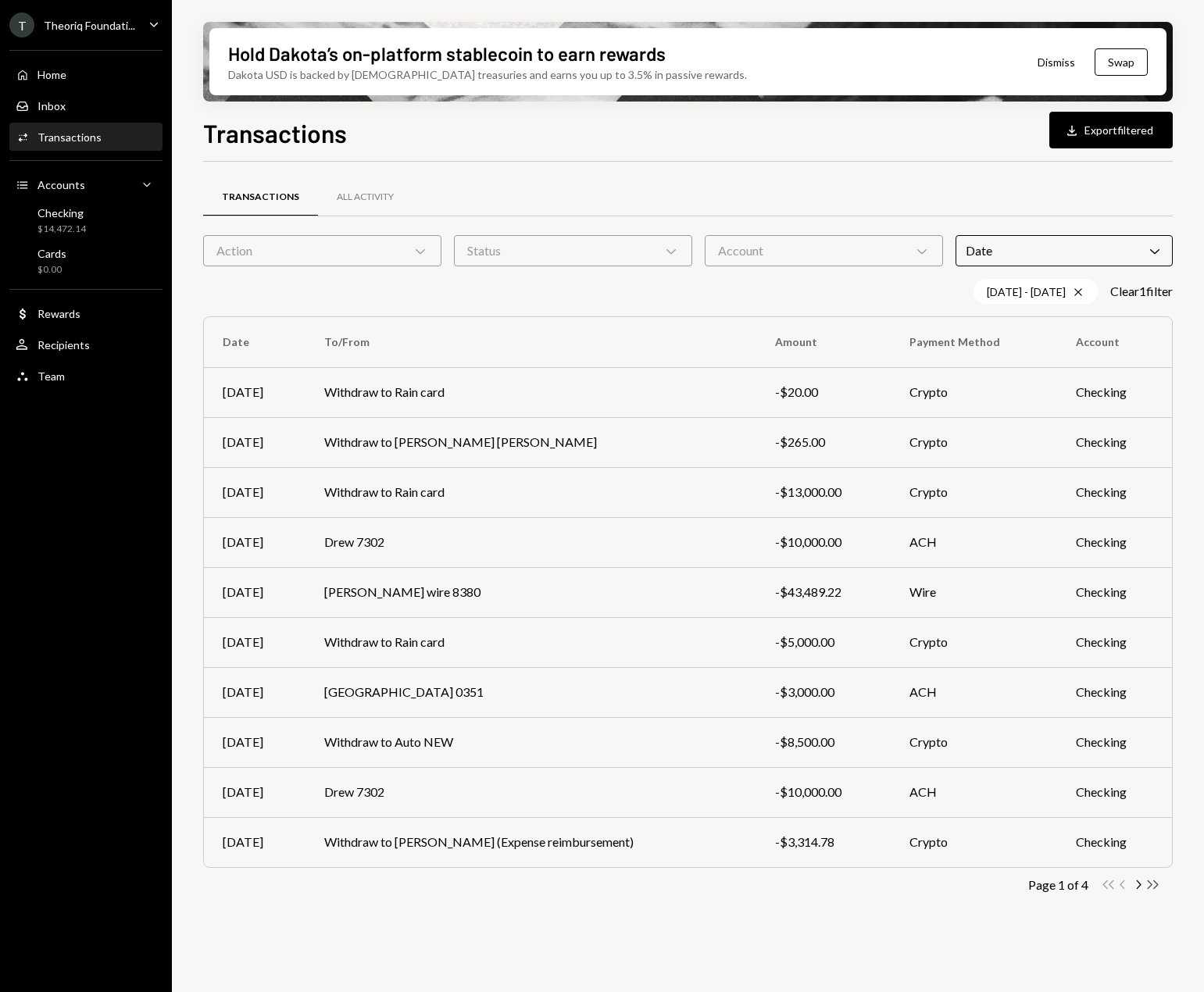
click at [894, 883] on icon "Double Arrow Right" at bounding box center [1153, 884] width 15 height 15
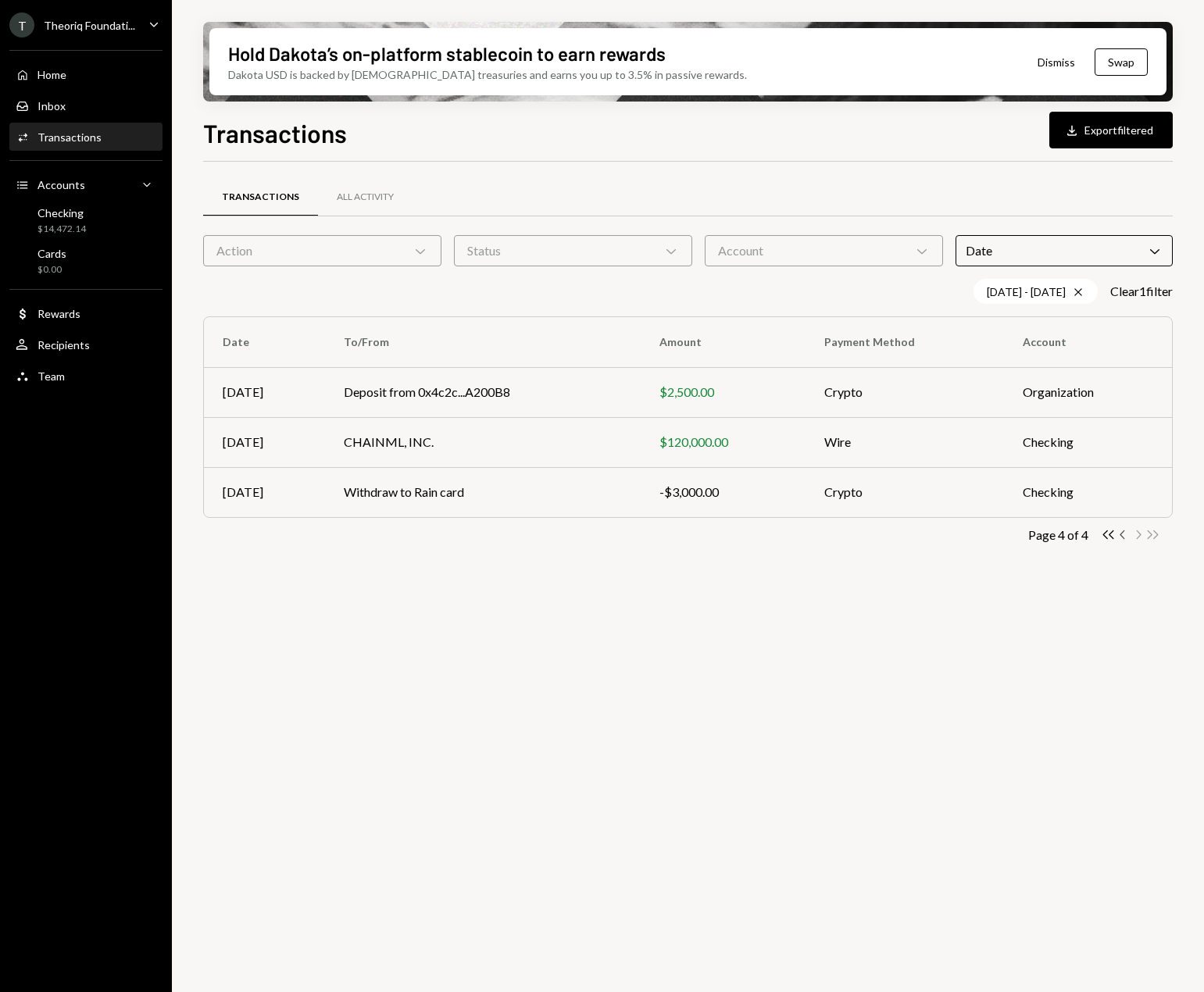
click at [894, 539] on icon "Chevron Left" at bounding box center [1123, 534] width 15 height 15
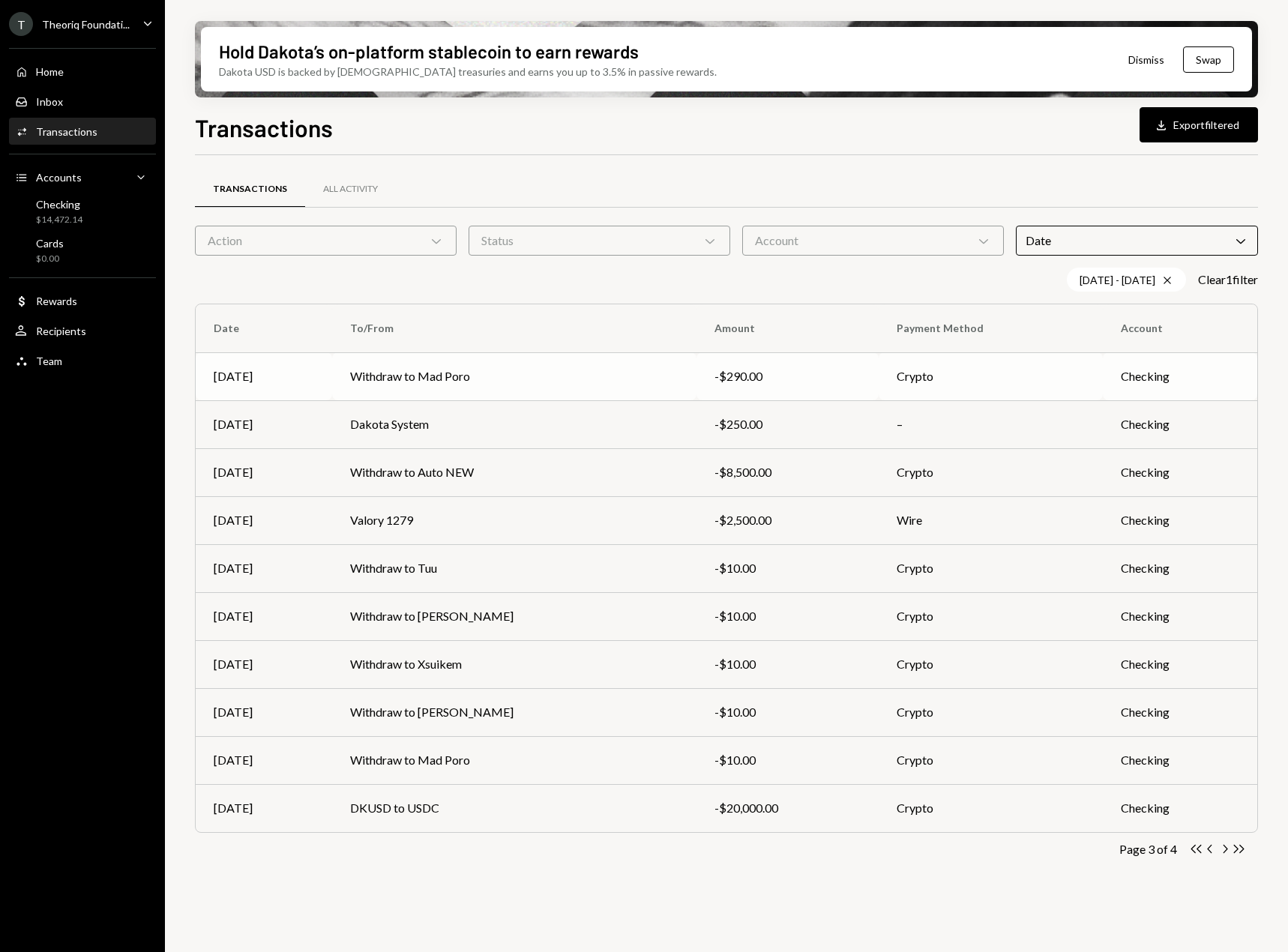
drag, startPoint x: 470, startPoint y: 382, endPoint x: 482, endPoint y: 385, distance: 12.4
click at [472, 379] on td "Withdraw to Mad Poro" at bounding box center [514, 376] width 364 height 48
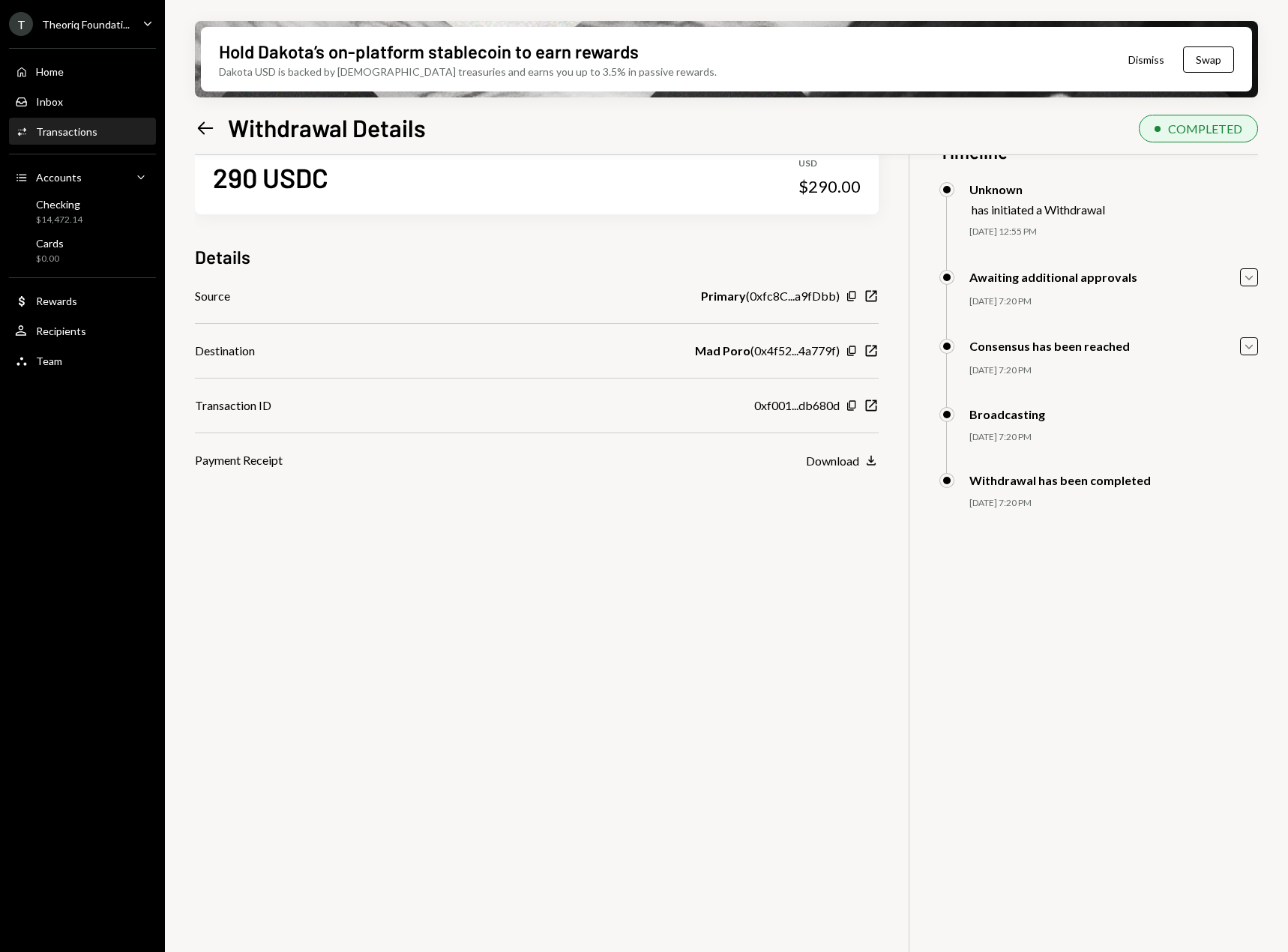
scroll to position [48, 0]
click at [194, 125] on div "Hold Dakota’s on-platform stablecoin to earn rewards Dakota USD is backed by U.…" at bounding box center [726, 476] width 1123 height 952
click at [195, 127] on icon "Left Arrow" at bounding box center [206, 129] width 21 height 21
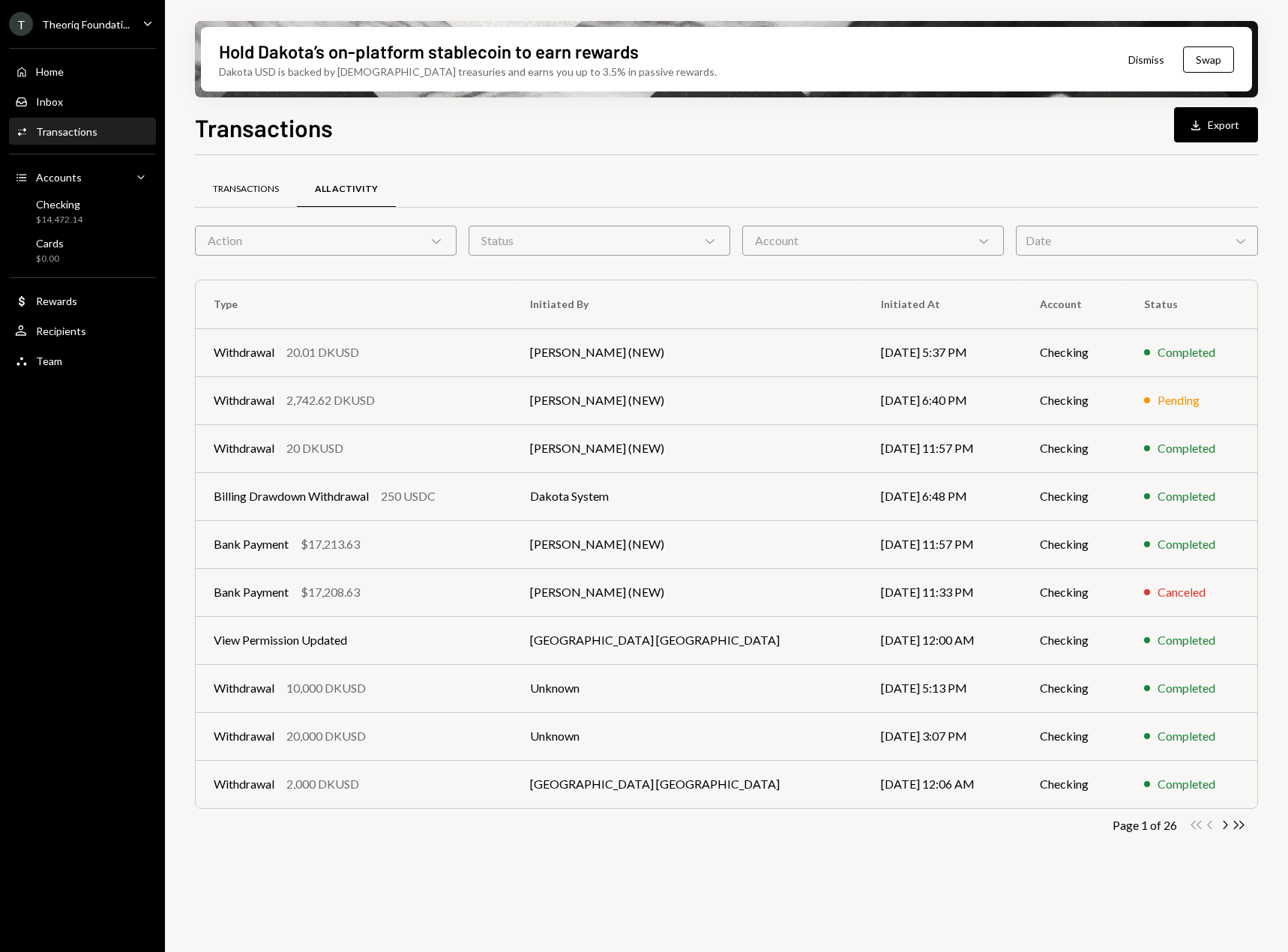
click at [249, 188] on div "Transactions" at bounding box center [246, 189] width 66 height 13
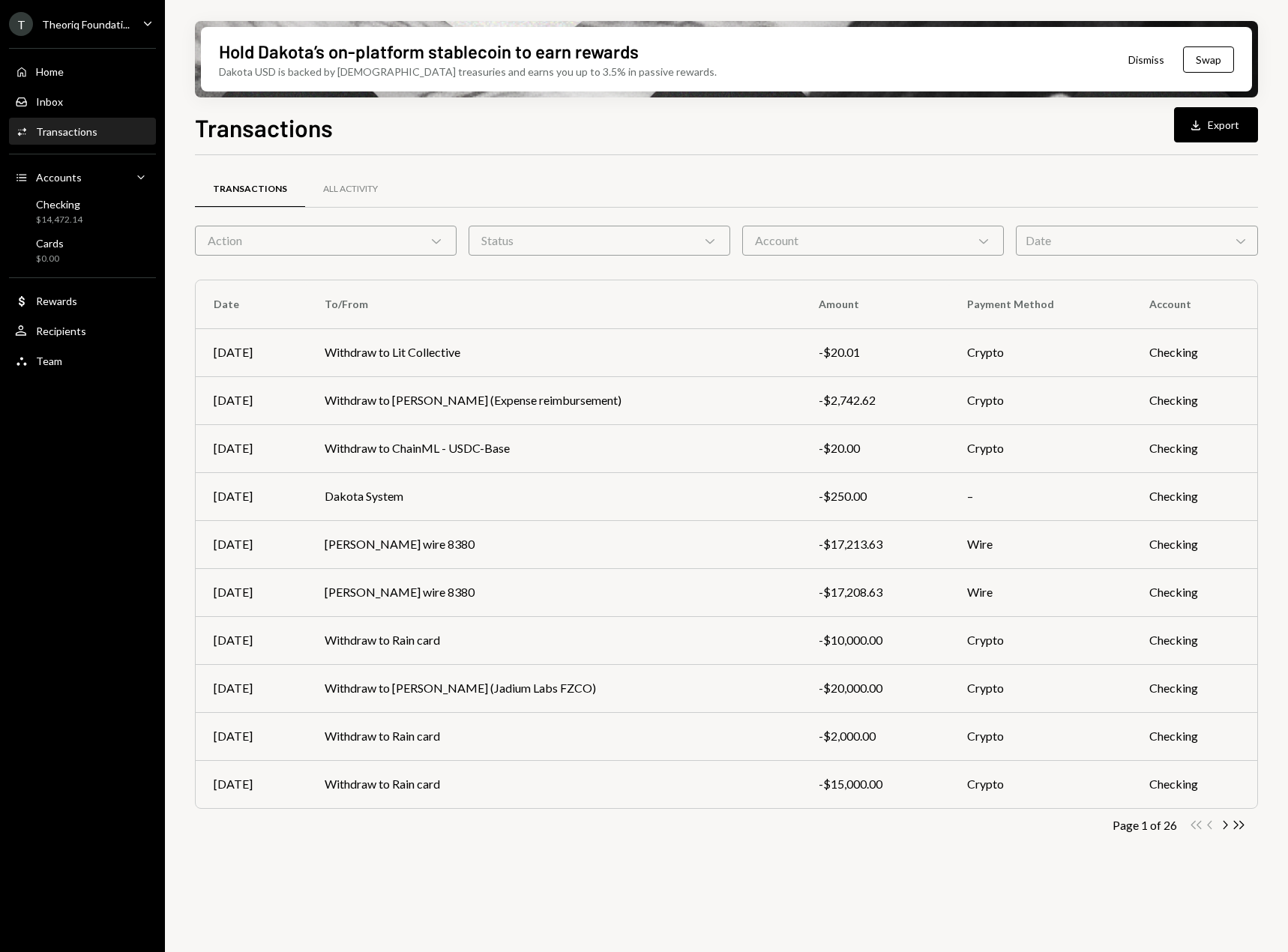
click at [1090, 244] on div "Date Chevron Down" at bounding box center [1137, 240] width 243 height 30
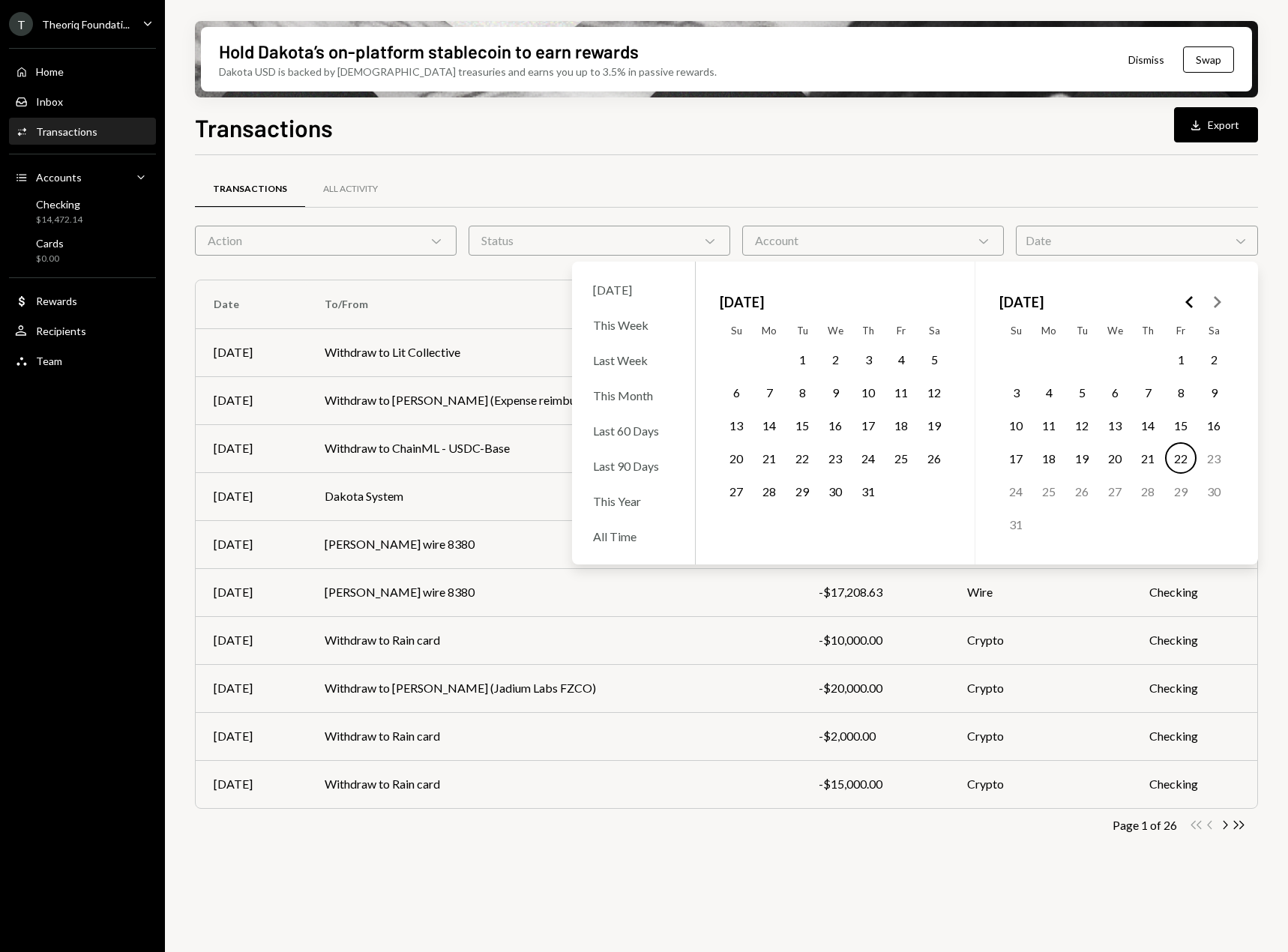
click at [800, 360] on button "1" at bounding box center [802, 359] width 31 height 31
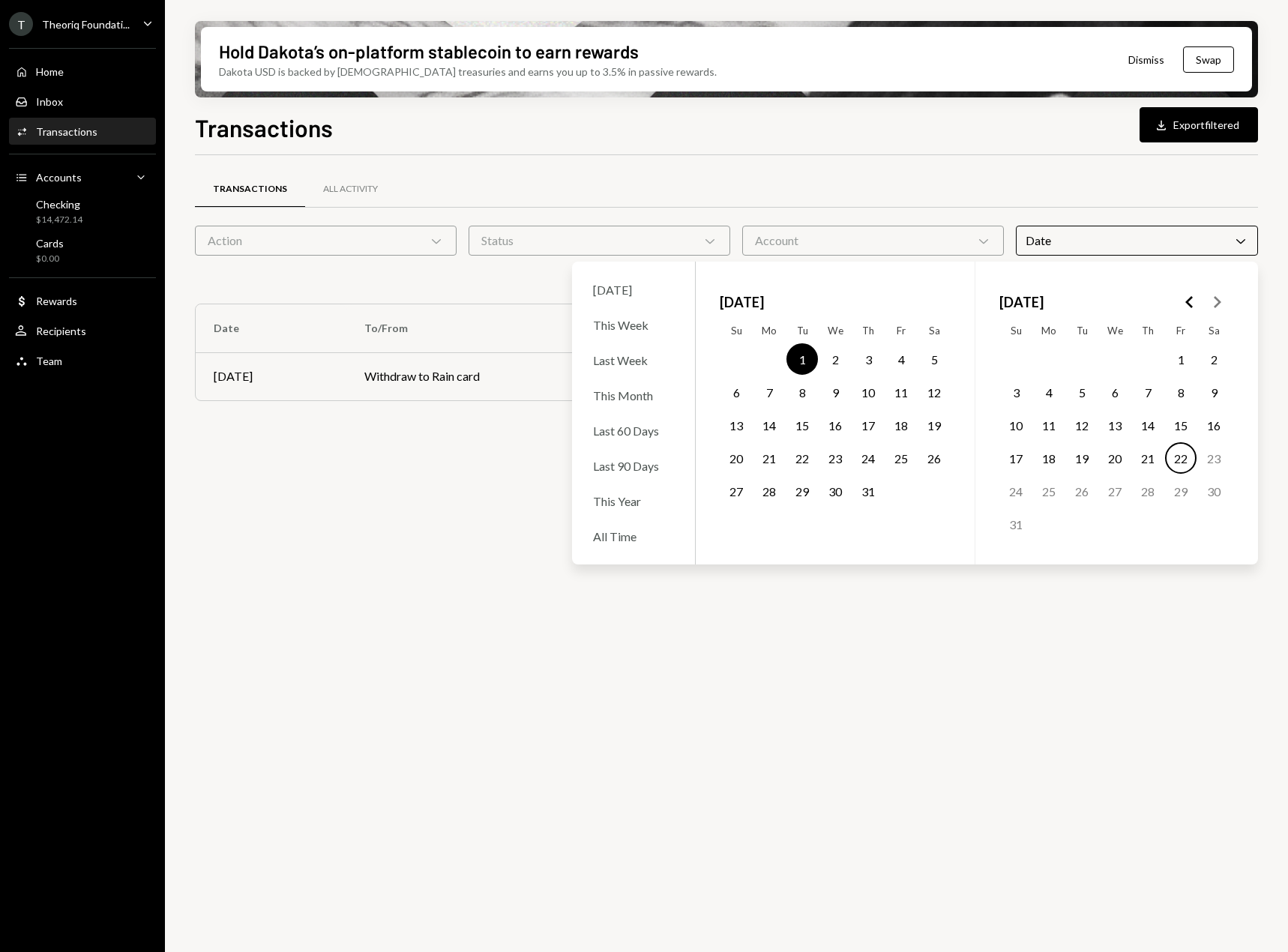
click at [877, 491] on button "31" at bounding box center [868, 491] width 31 height 31
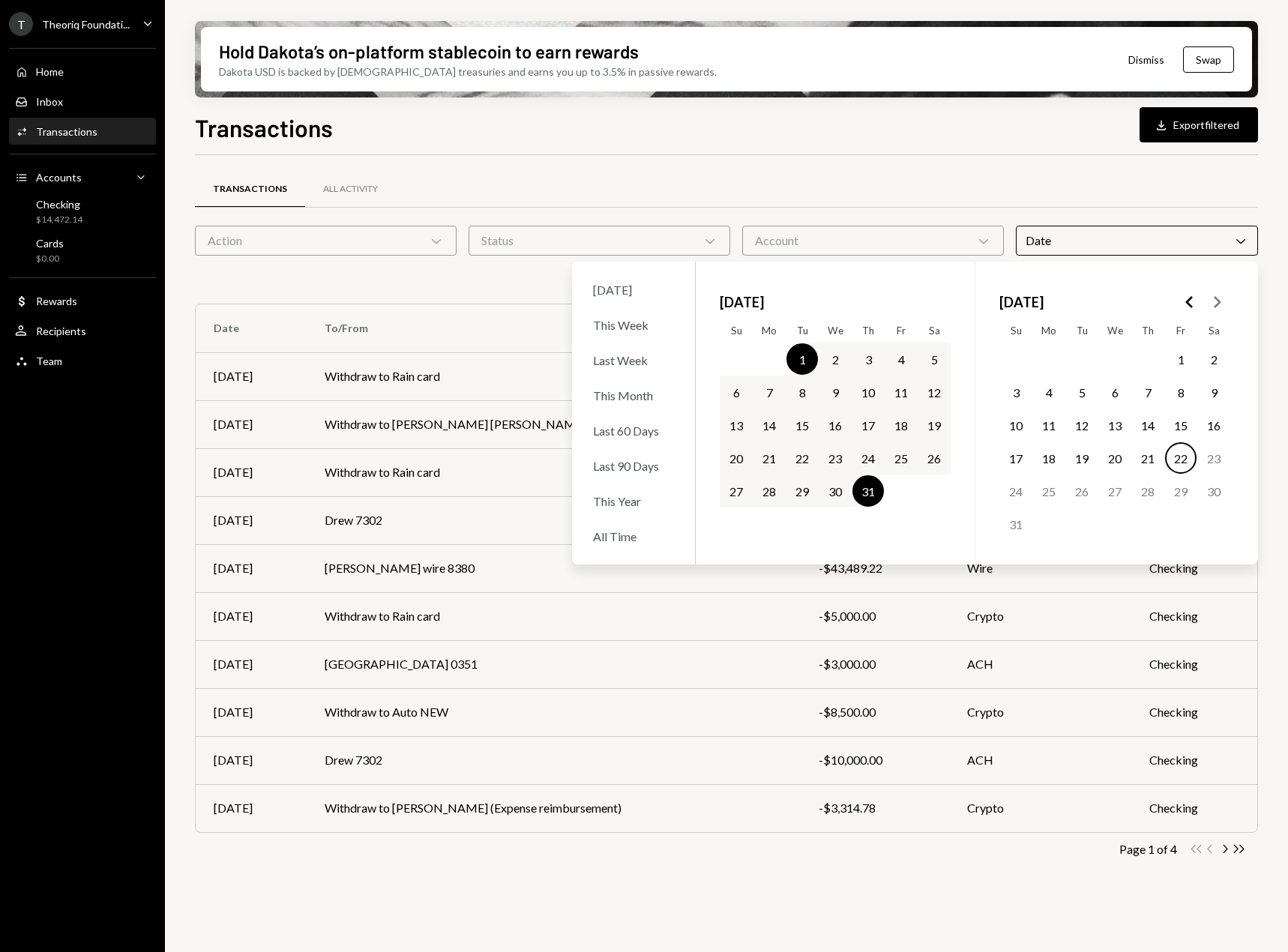
click at [544, 895] on div "Transactions All Activity Action Chevron Down Status Chevron Down Account Chevr…" at bounding box center [727, 537] width 1064 height 716
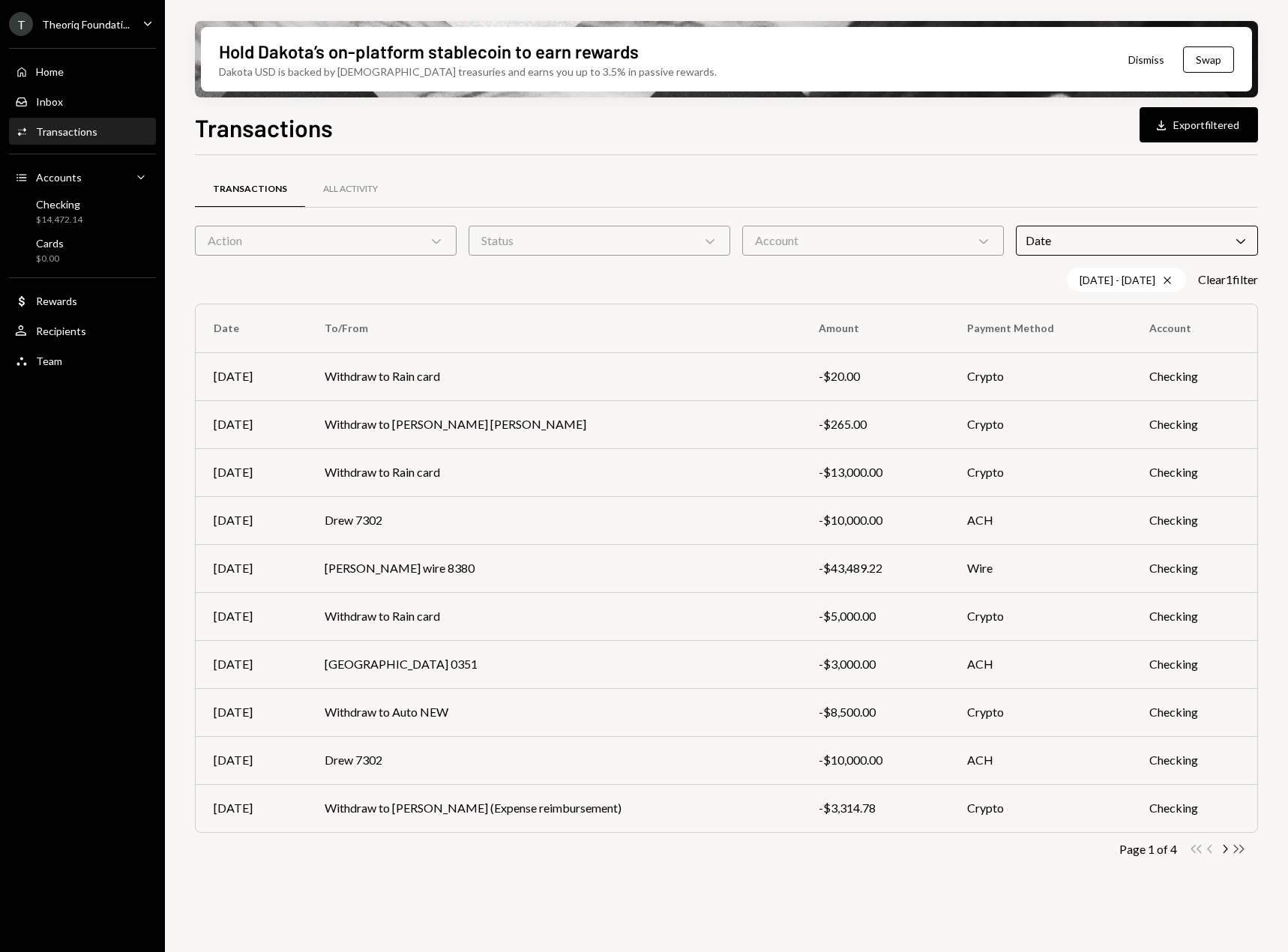
click at [1239, 845] on icon "Double Arrow Right" at bounding box center [1239, 849] width 14 height 14
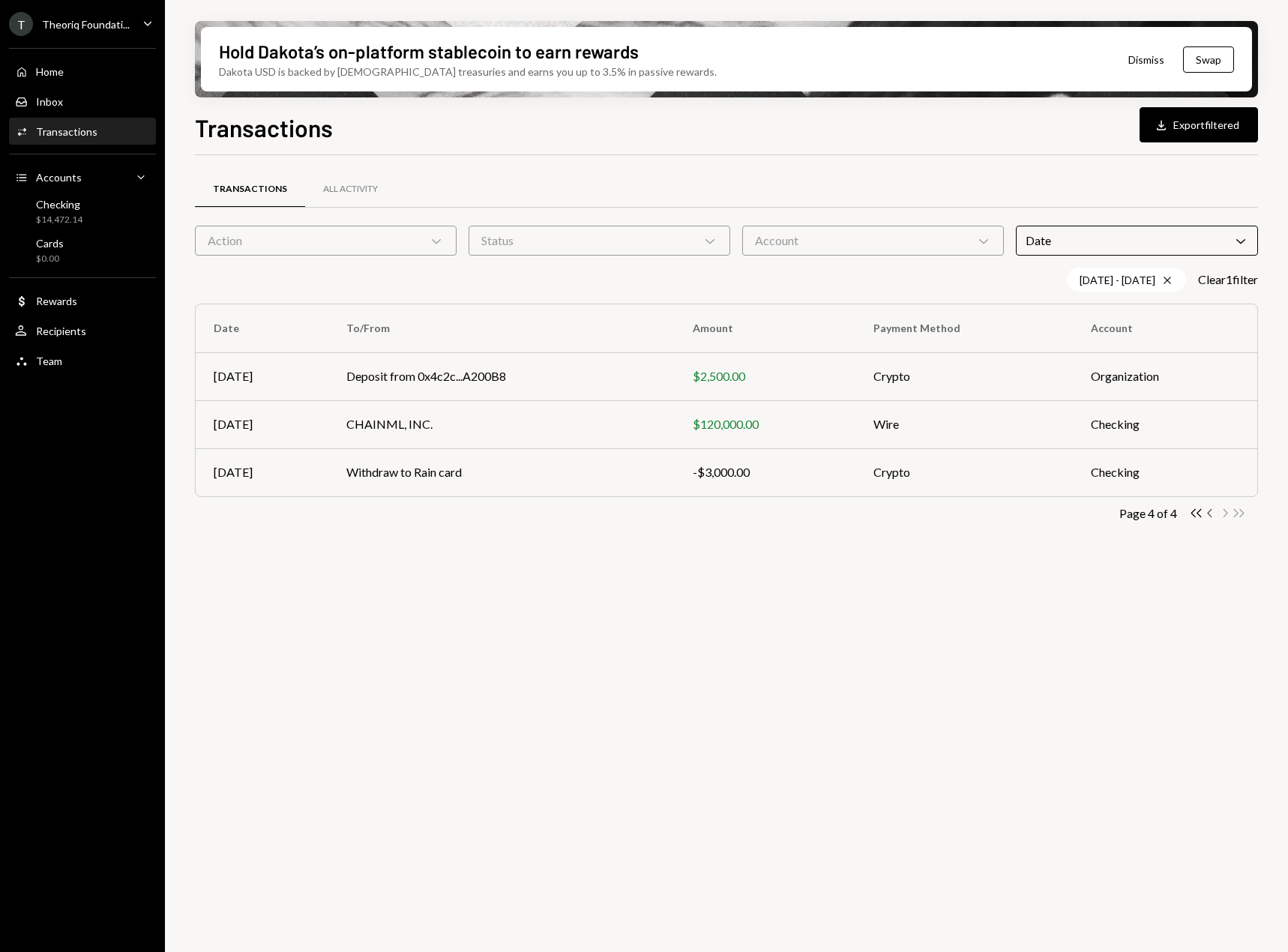
click at [1209, 516] on icon "Chevron Left" at bounding box center [1210, 513] width 14 height 14
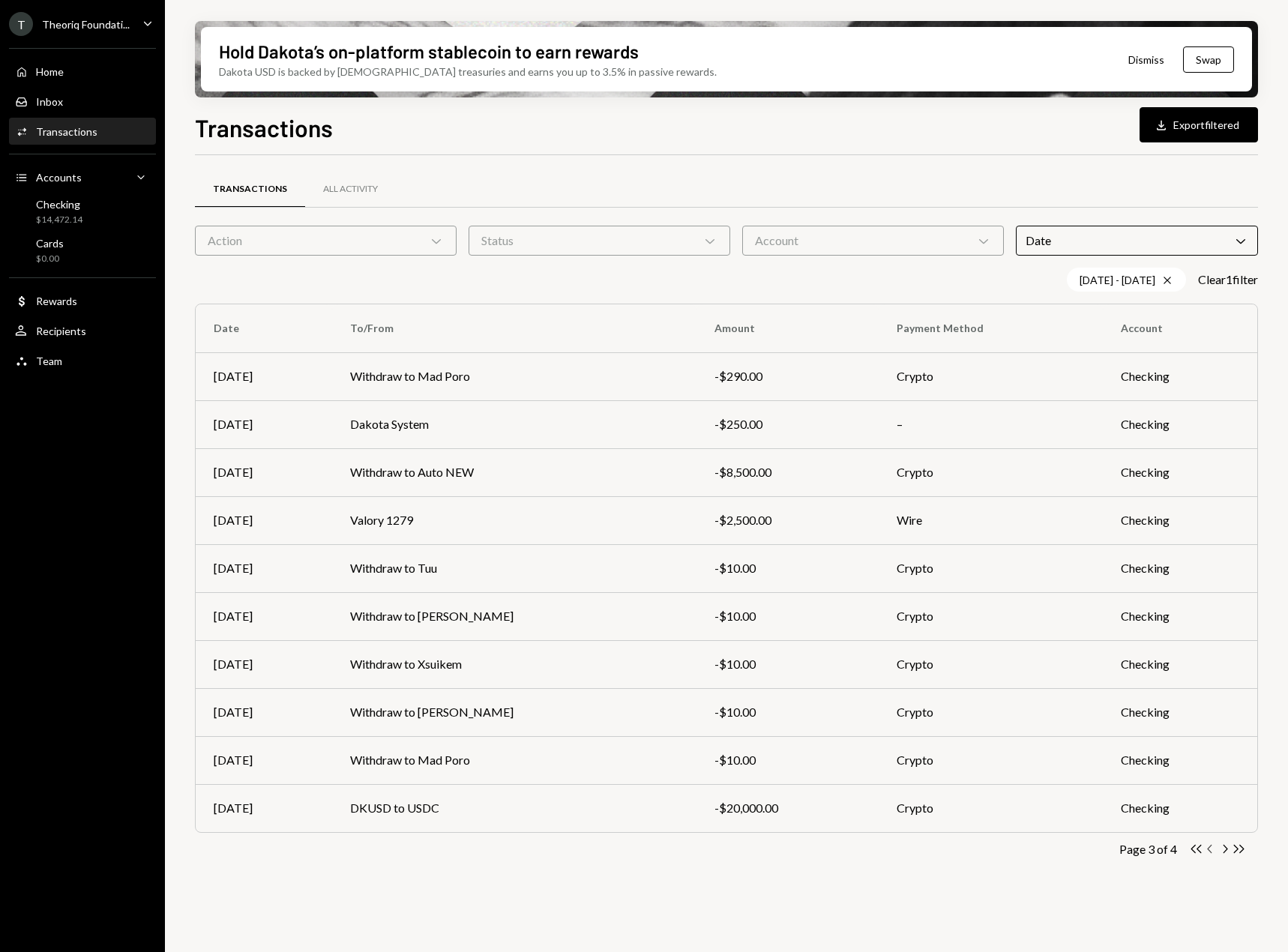
click at [1209, 849] on icon "Chevron Left" at bounding box center [1210, 849] width 14 height 14
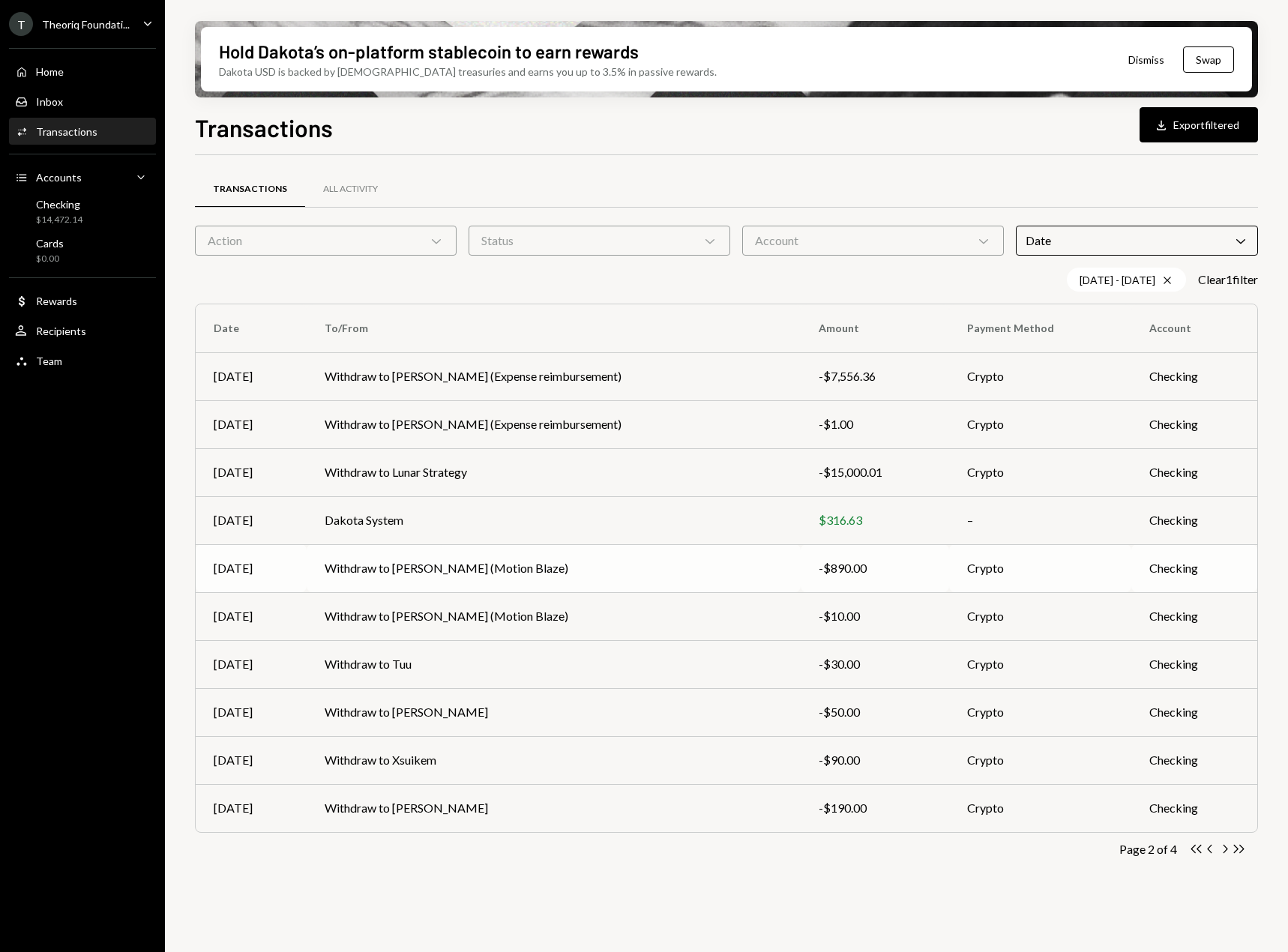
click at [617, 575] on td "Withdraw to Soham (Motion Blaze)" at bounding box center [553, 568] width 494 height 48
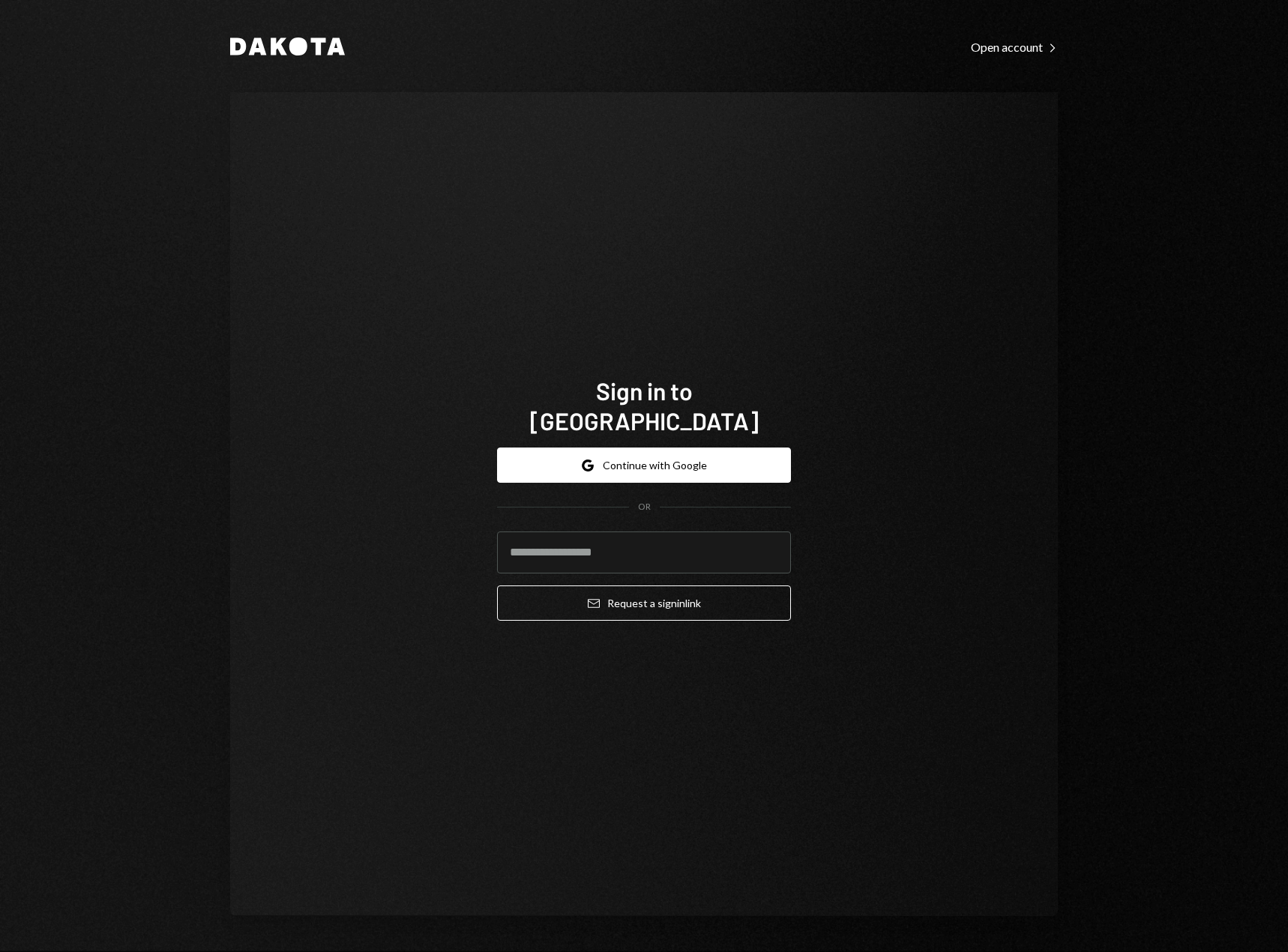
click at [161, 32] on div "Dakota Open account Right Caret Sign in to Dakota Google Continue with Google O…" at bounding box center [644, 476] width 1288 height 952
